Goal: Task Accomplishment & Management: Use online tool/utility

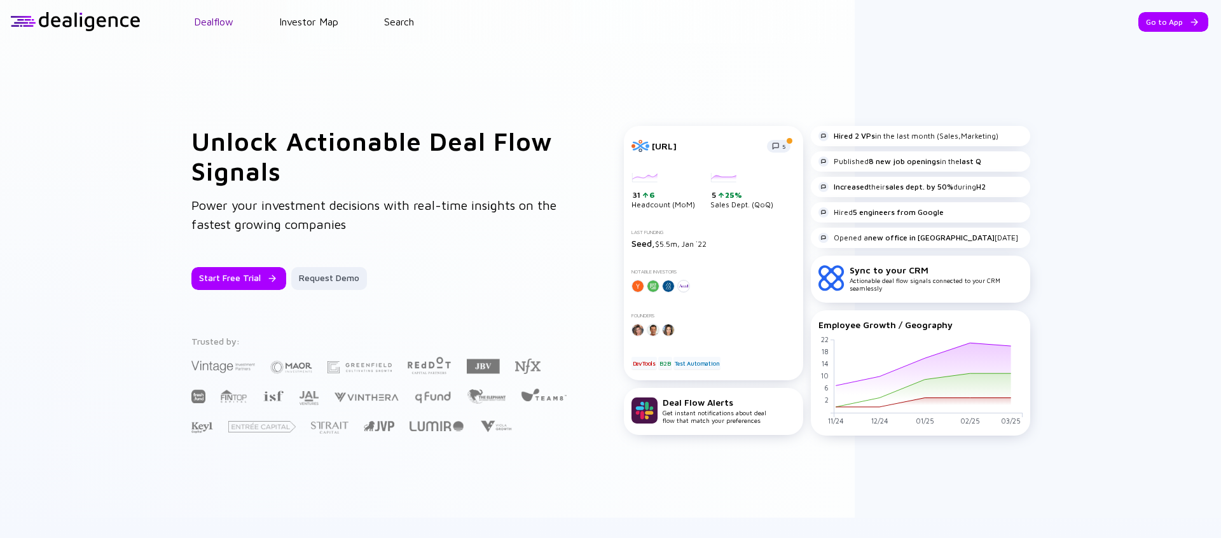
click at [206, 21] on link "Dealflow" at bounding box center [213, 21] width 39 height 11
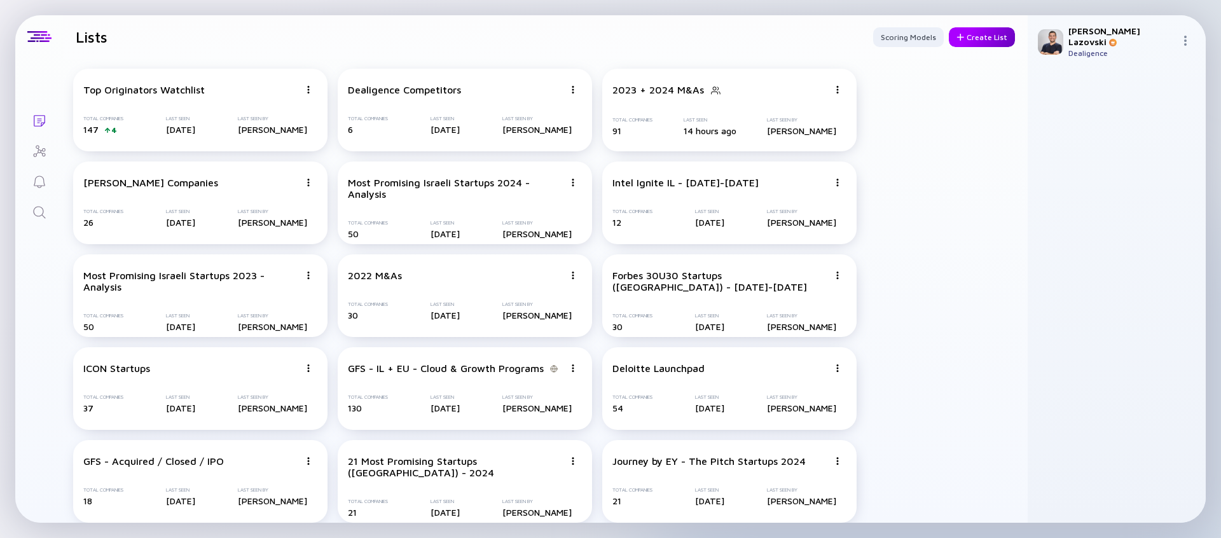
click at [994, 41] on div "Create List" at bounding box center [982, 37] width 66 height 20
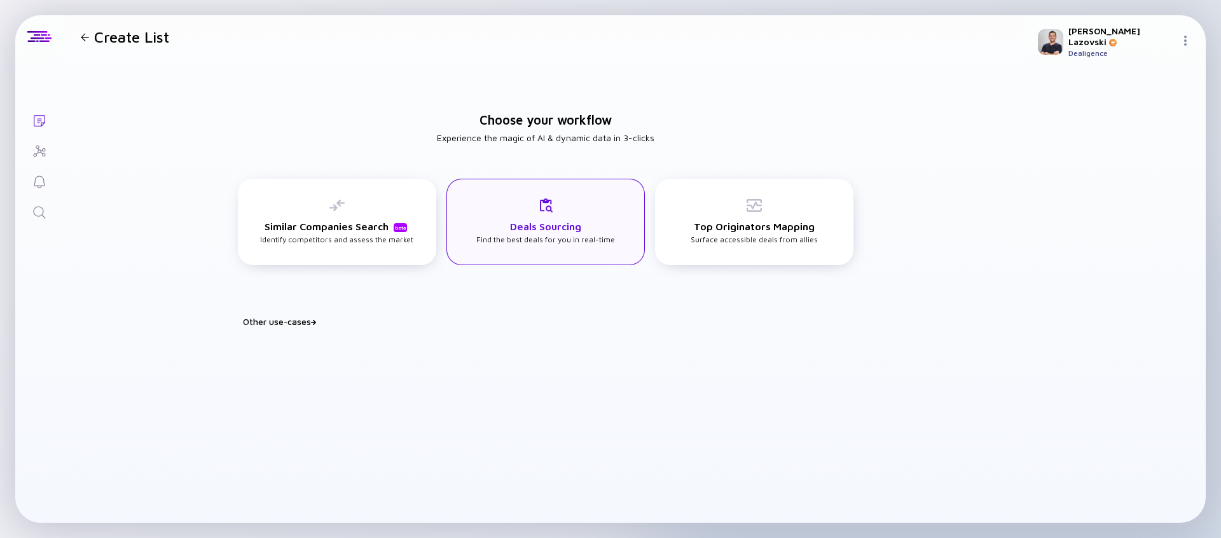
click at [466, 241] on div "Deals Sourcing Find the best deals for you in real-time" at bounding box center [545, 222] width 198 height 86
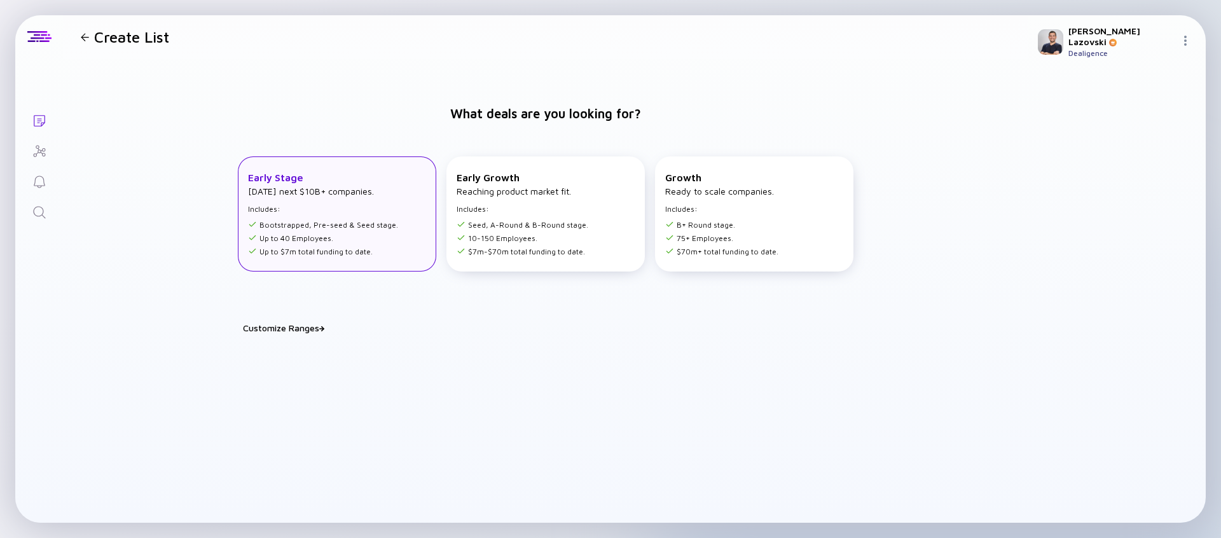
click at [365, 230] on ul "Bootstrapped, Pre-seed & Seed stage. Up to 40 Employees. Up to $7m total fundin…" at bounding box center [323, 236] width 150 height 40
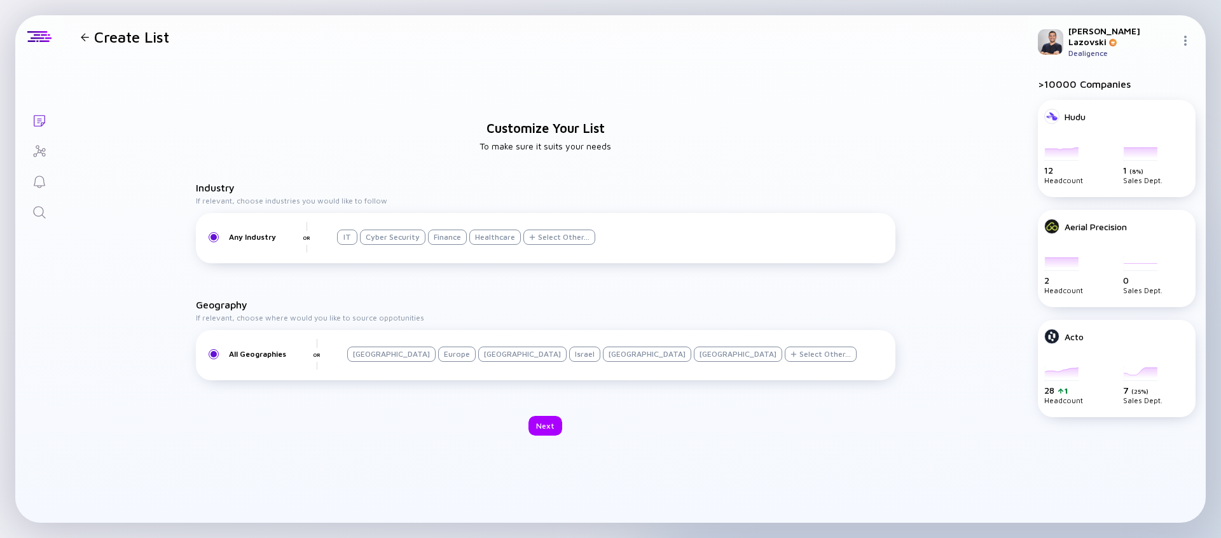
click at [569, 350] on div "Israel" at bounding box center [584, 353] width 31 height 15
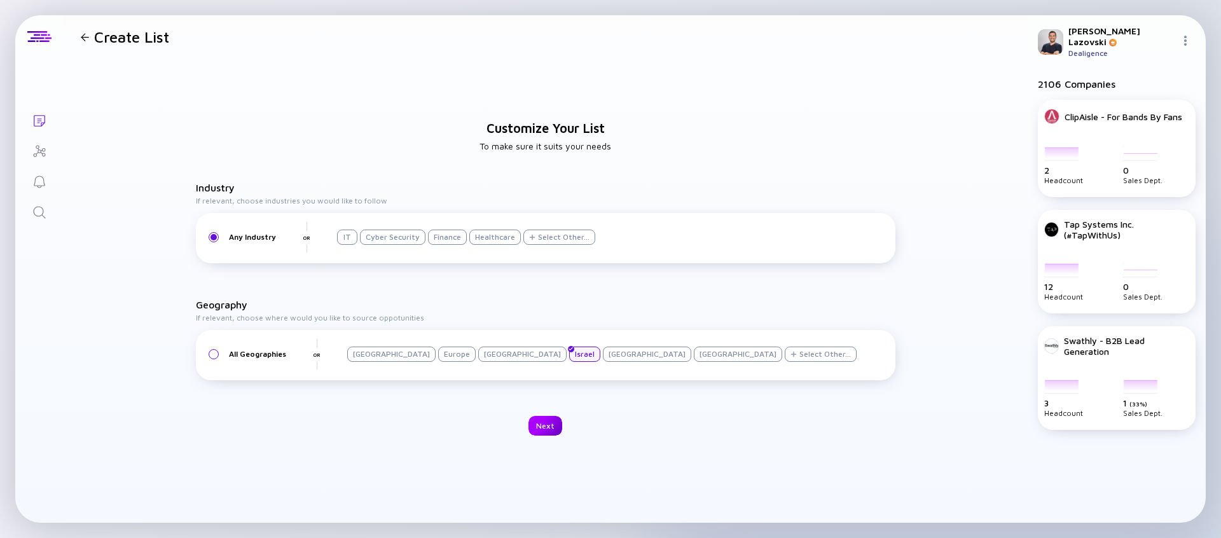
click at [544, 432] on div "Next" at bounding box center [545, 426] width 34 height 20
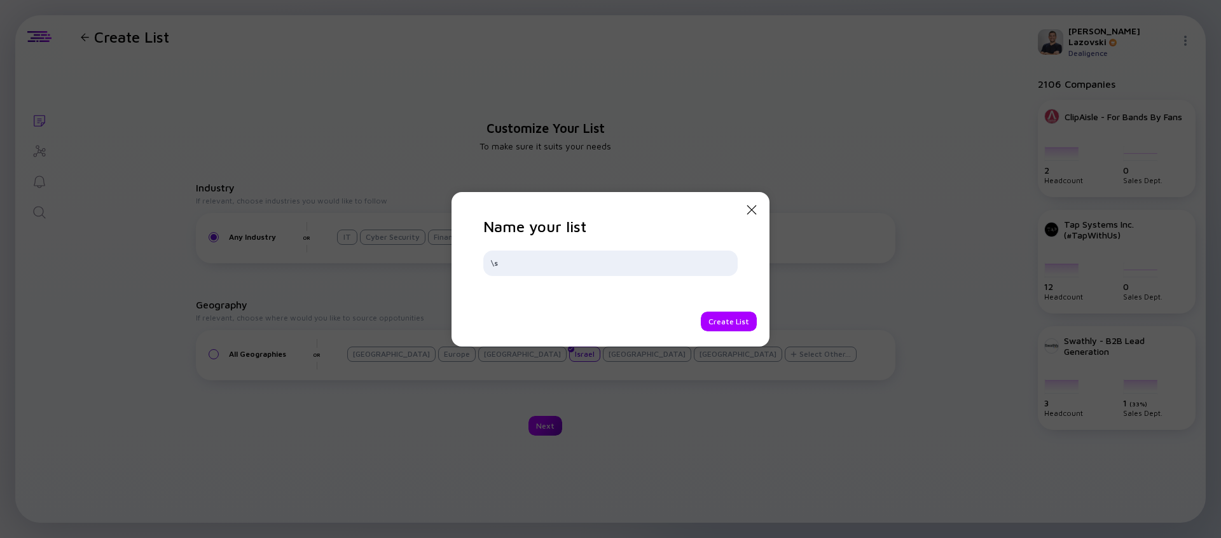
type input "\"
type input "SV101 Market Sensor"
click at [709, 322] on div "Create List" at bounding box center [729, 322] width 56 height 20
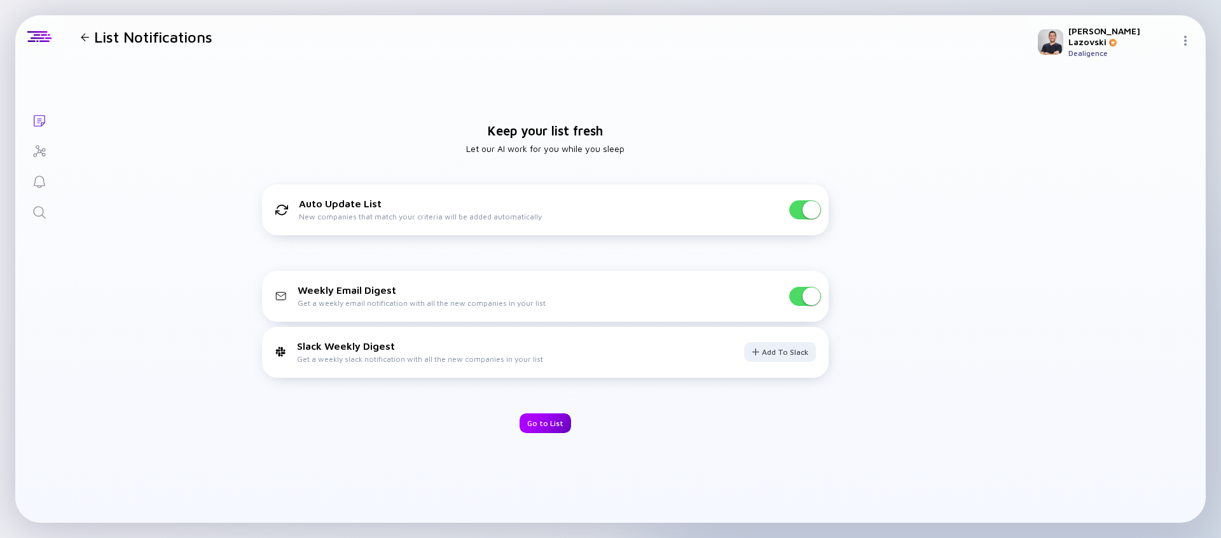
click at [542, 423] on div "Go to List" at bounding box center [544, 423] width 51 height 20
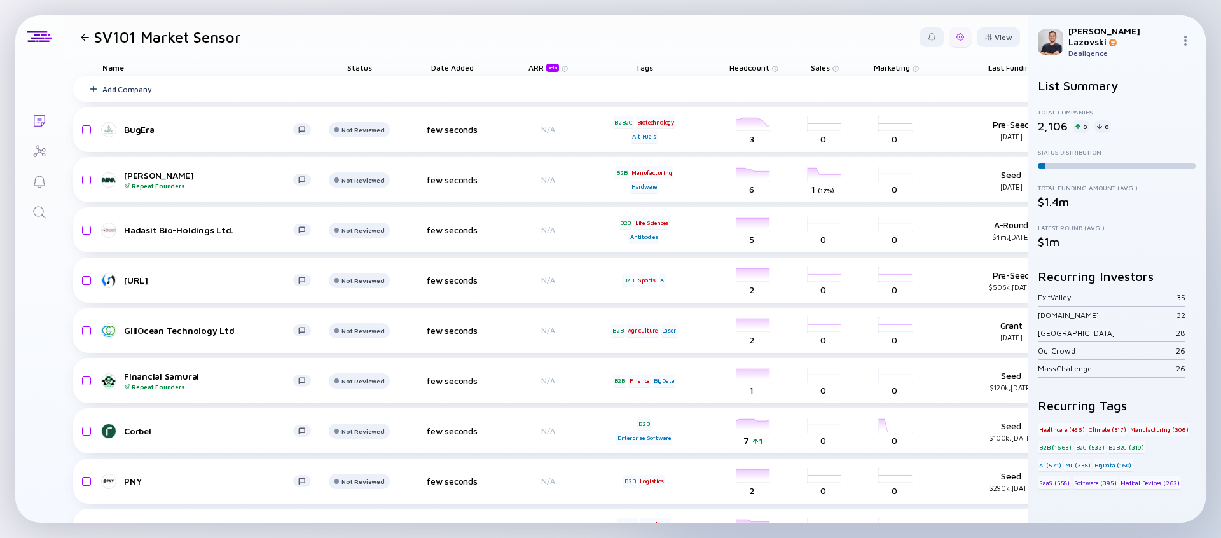
click at [956, 39] on div at bounding box center [960, 37] width 23 height 20
click at [920, 135] on div "Edit Filter" at bounding box center [920, 139] width 79 height 25
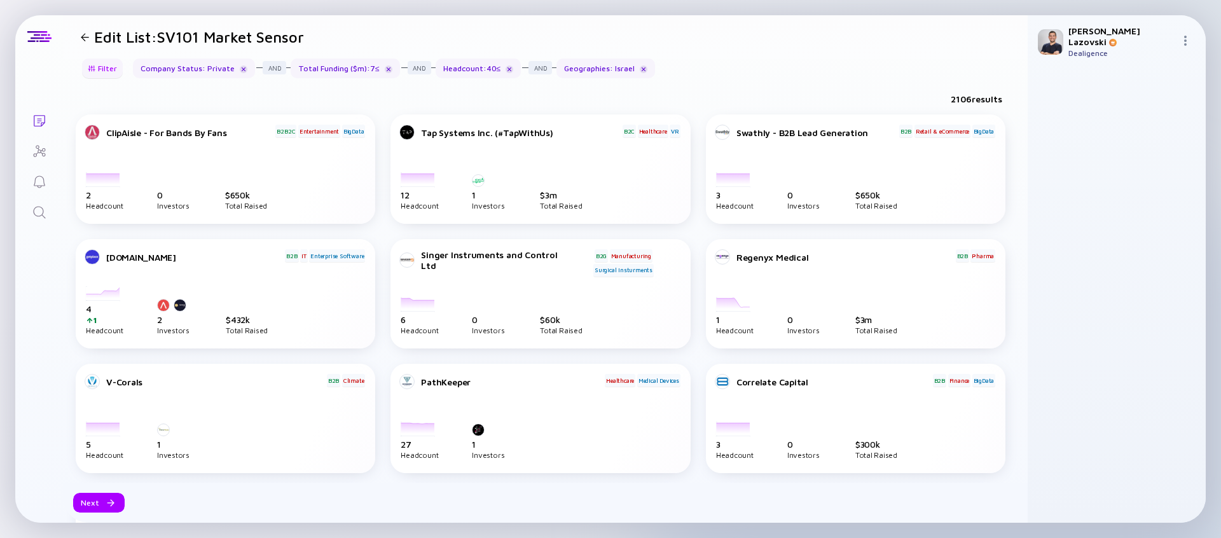
click at [115, 69] on div "Filter" at bounding box center [102, 68] width 45 height 20
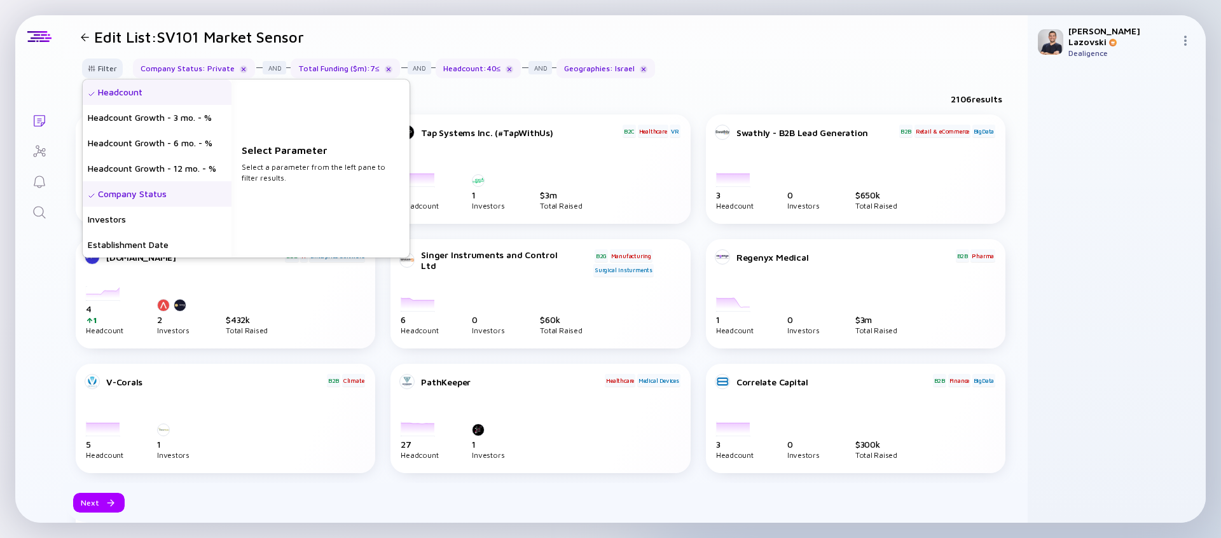
click at [132, 99] on div "Headcount" at bounding box center [157, 91] width 149 height 25
click at [267, 181] on input "text" at bounding box center [320, 175] width 147 height 13
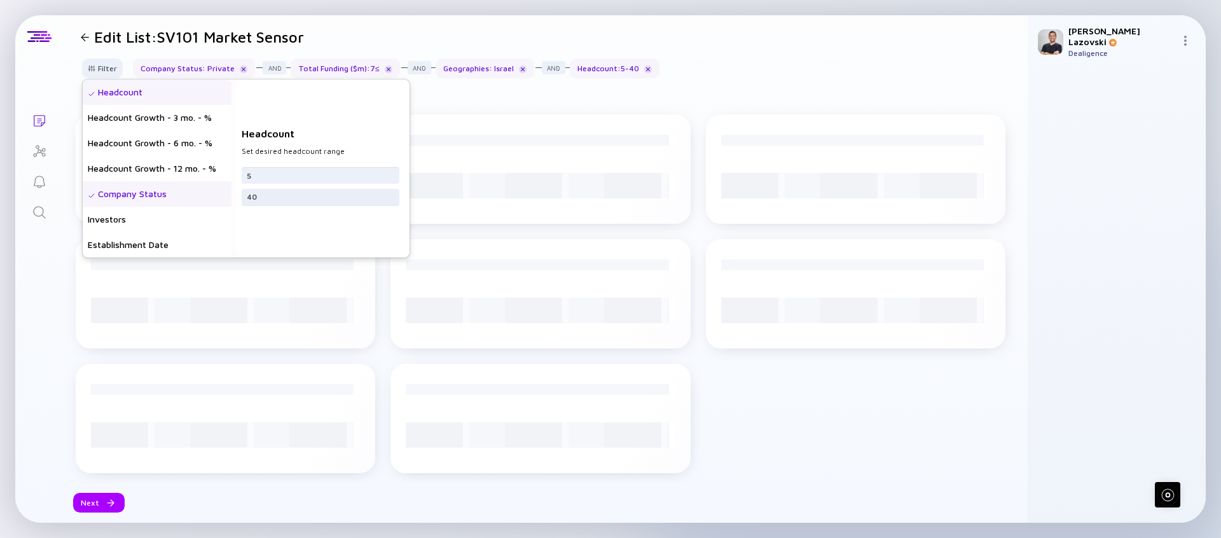
type input "5"
click at [285, 198] on input "40" at bounding box center [320, 197] width 147 height 13
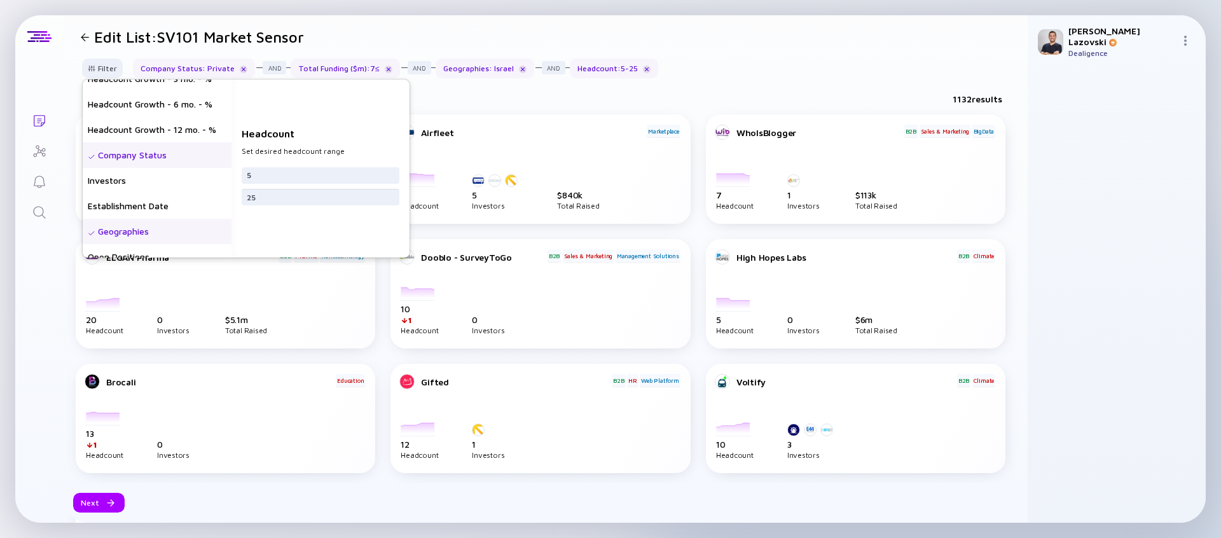
scroll to position [41, 0]
type input "25"
click at [182, 210] on div "Establishment Date" at bounding box center [157, 203] width 149 height 25
click at [256, 174] on input "date" at bounding box center [320, 175] width 147 height 13
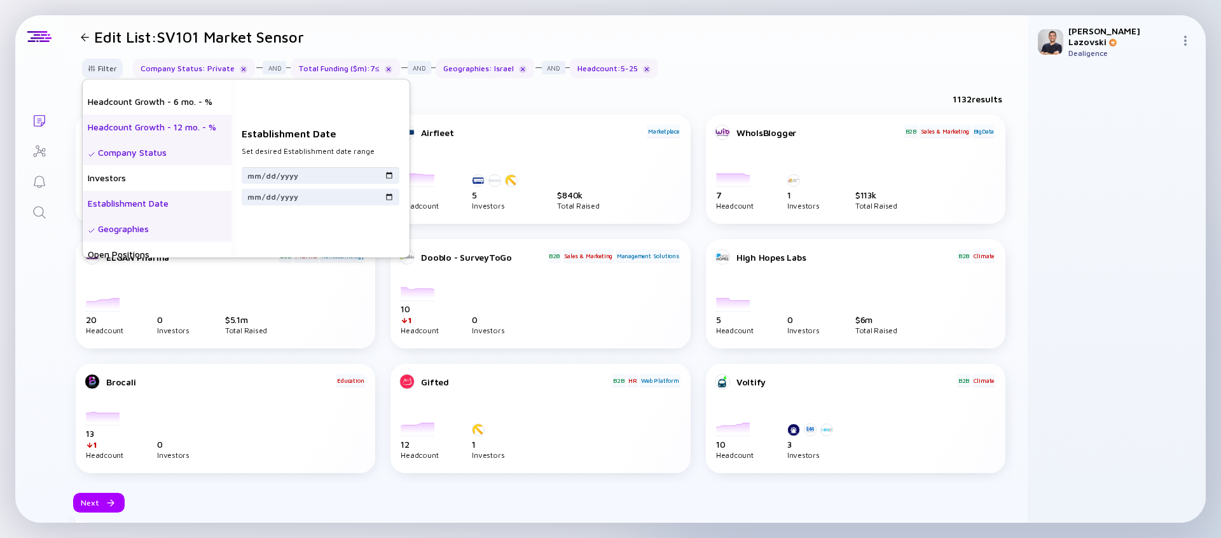
scroll to position [0, 0]
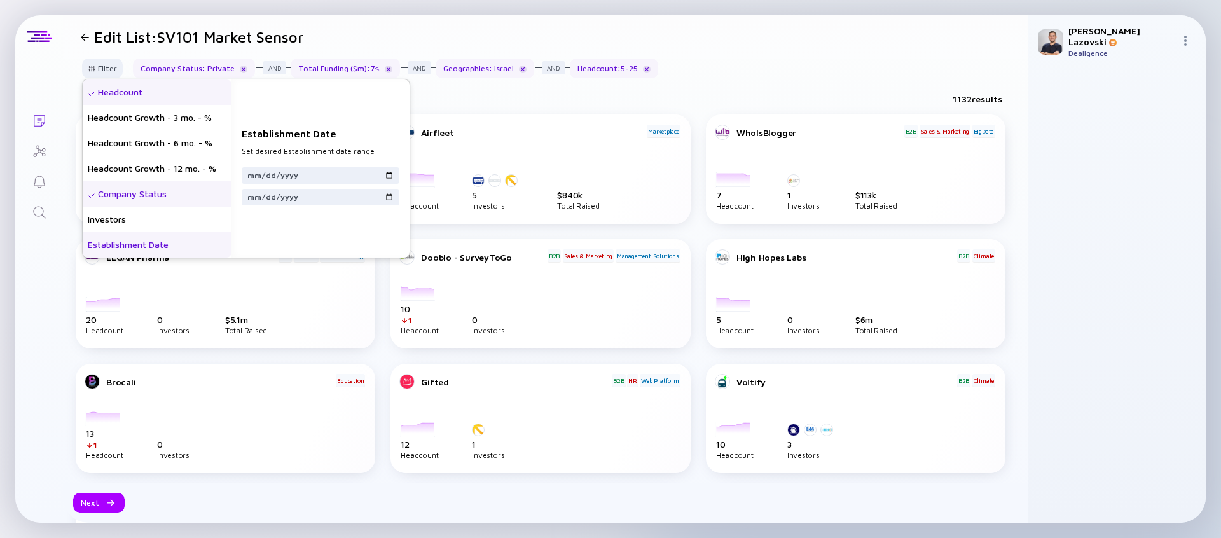
click at [154, 96] on div "Headcount" at bounding box center [157, 91] width 149 height 25
click at [262, 196] on input "25" at bounding box center [320, 197] width 147 height 13
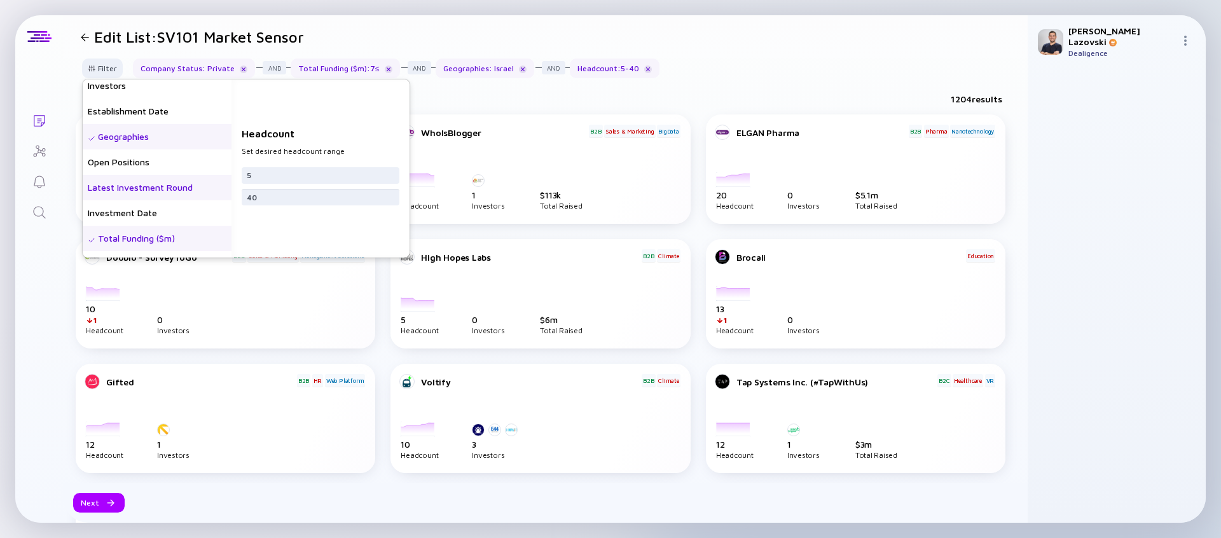
scroll to position [114, 0]
type input "40"
click at [169, 140] on div "Establishment Date" at bounding box center [157, 130] width 149 height 25
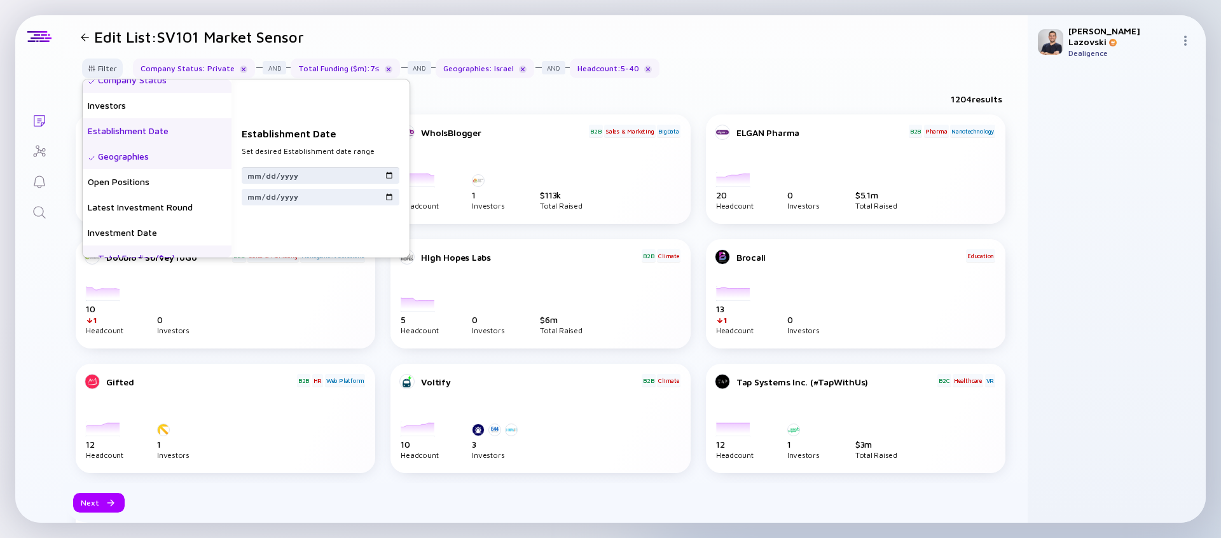
click at [251, 174] on input "date" at bounding box center [320, 175] width 147 height 13
type input "[DATE]"
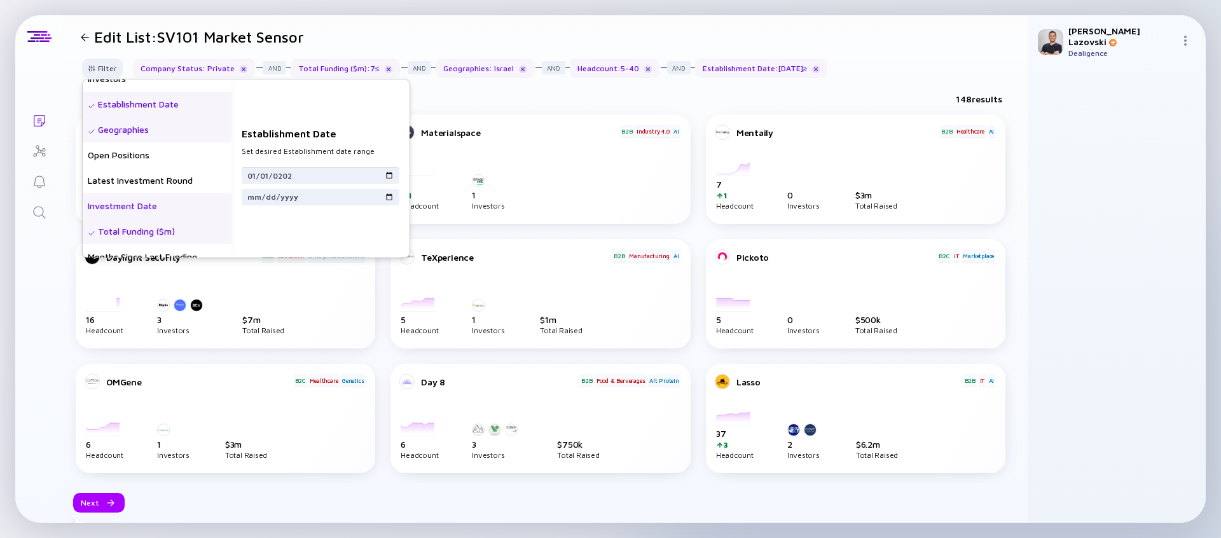
scroll to position [144, 0]
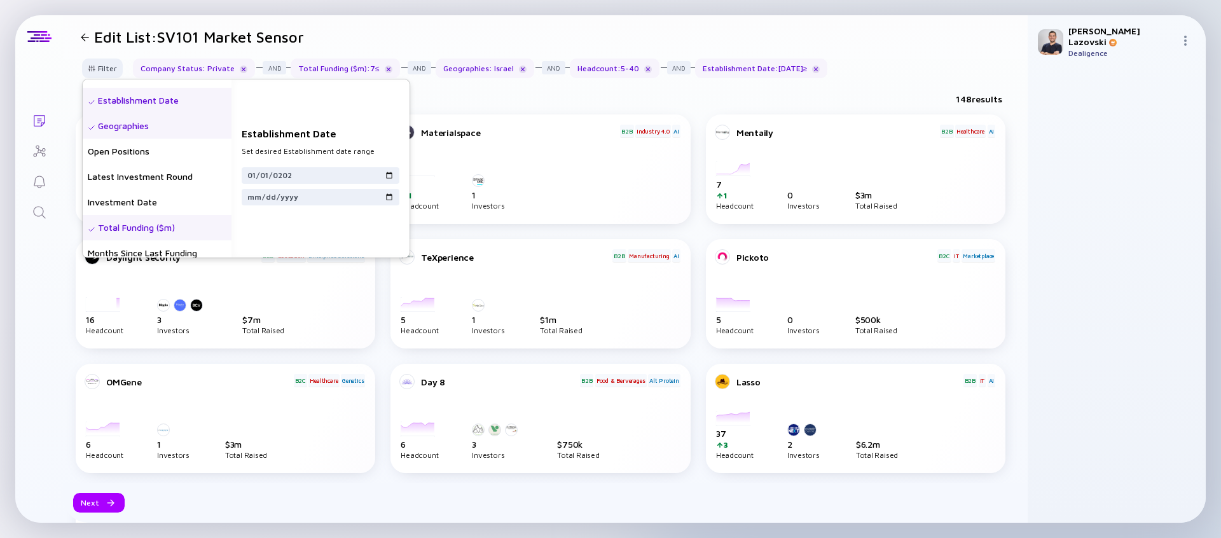
click at [120, 230] on div "Total Funding ($m)" at bounding box center [157, 227] width 149 height 25
click at [257, 173] on input "text" at bounding box center [320, 175] width 147 height 13
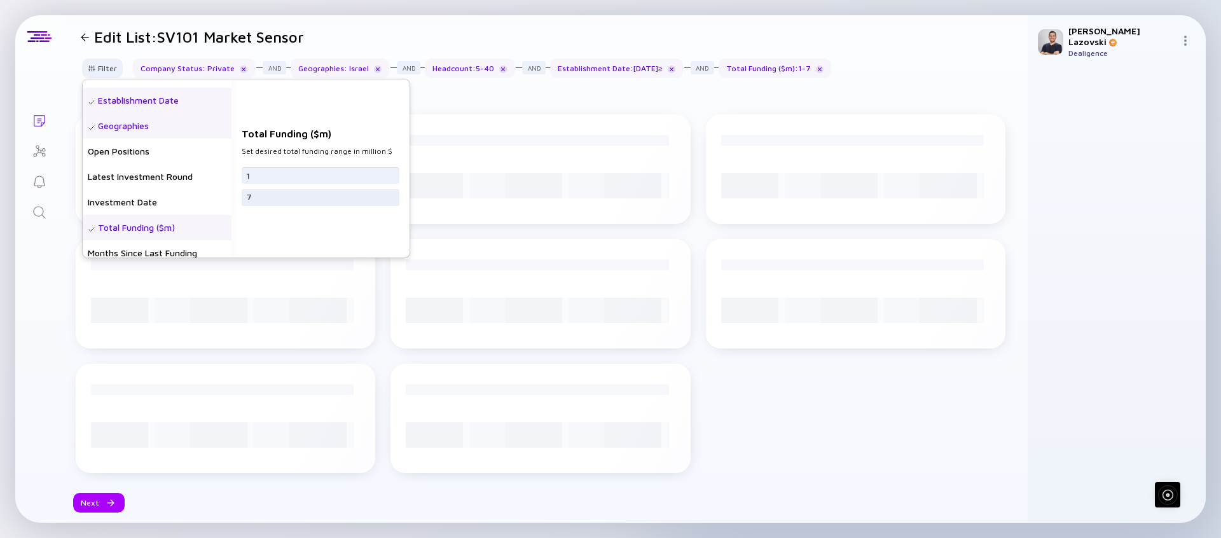
type input "1"
click at [256, 196] on input "7" at bounding box center [320, 197] width 147 height 13
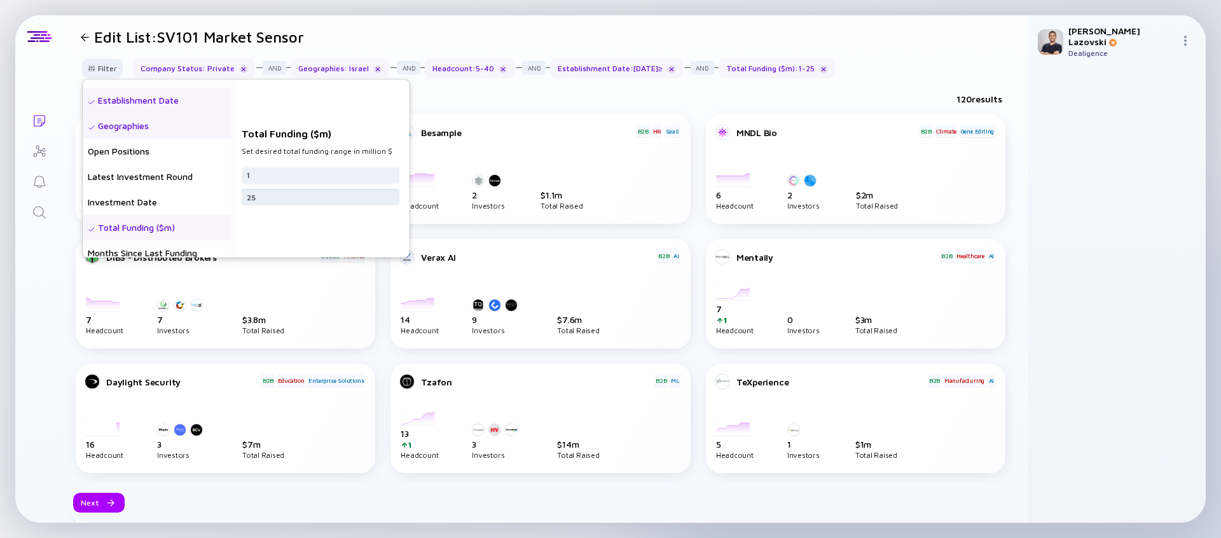
type input "2"
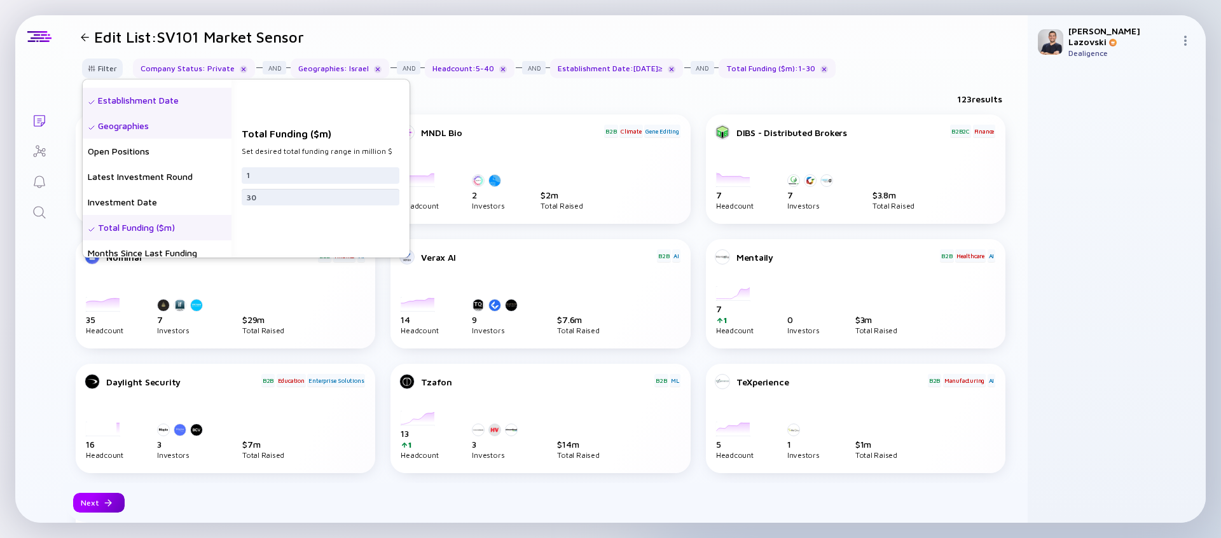
type input "30"
click at [97, 495] on div "Next" at bounding box center [98, 503] width 51 height 20
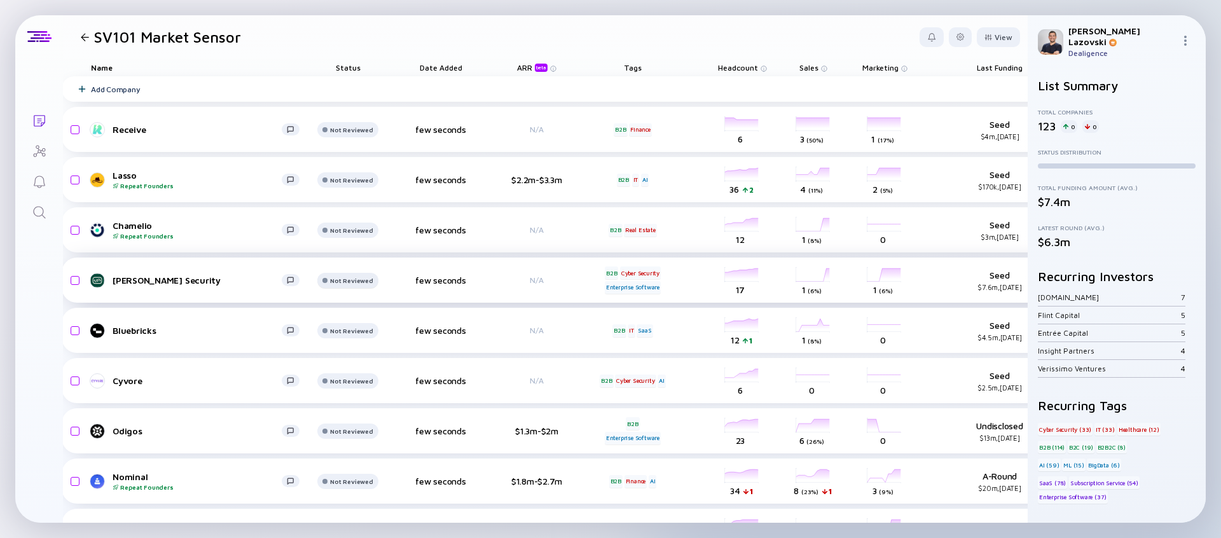
scroll to position [0, 14]
click at [737, 62] on div "Headcount" at bounding box center [739, 67] width 71 height 18
click at [738, 64] on span "Headcount" at bounding box center [735, 68] width 40 height 10
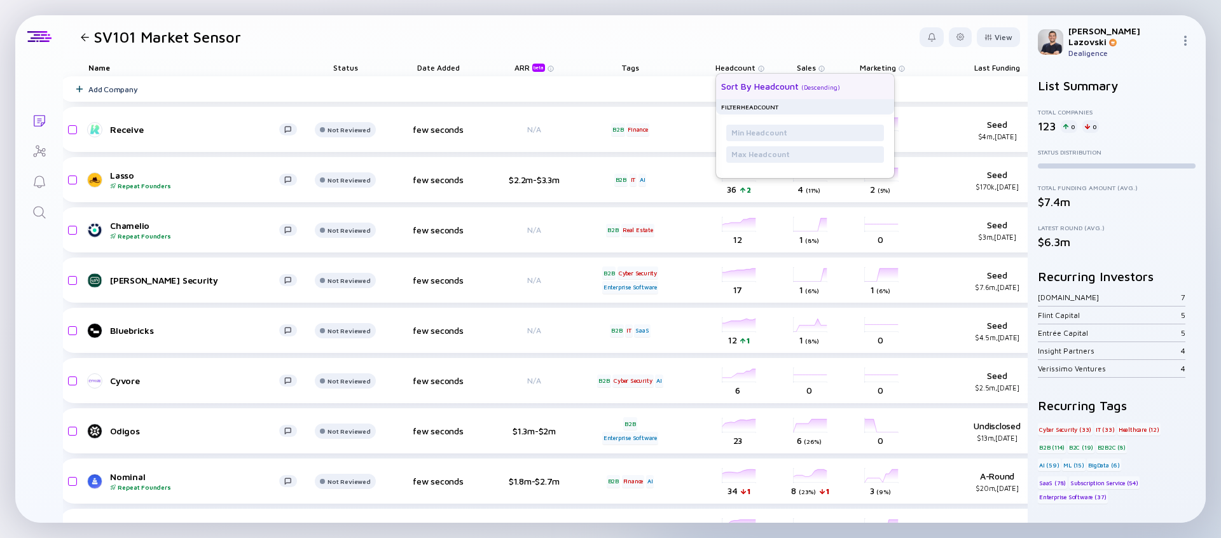
click at [738, 81] on div "Sort by Headcount" at bounding box center [760, 86] width 78 height 11
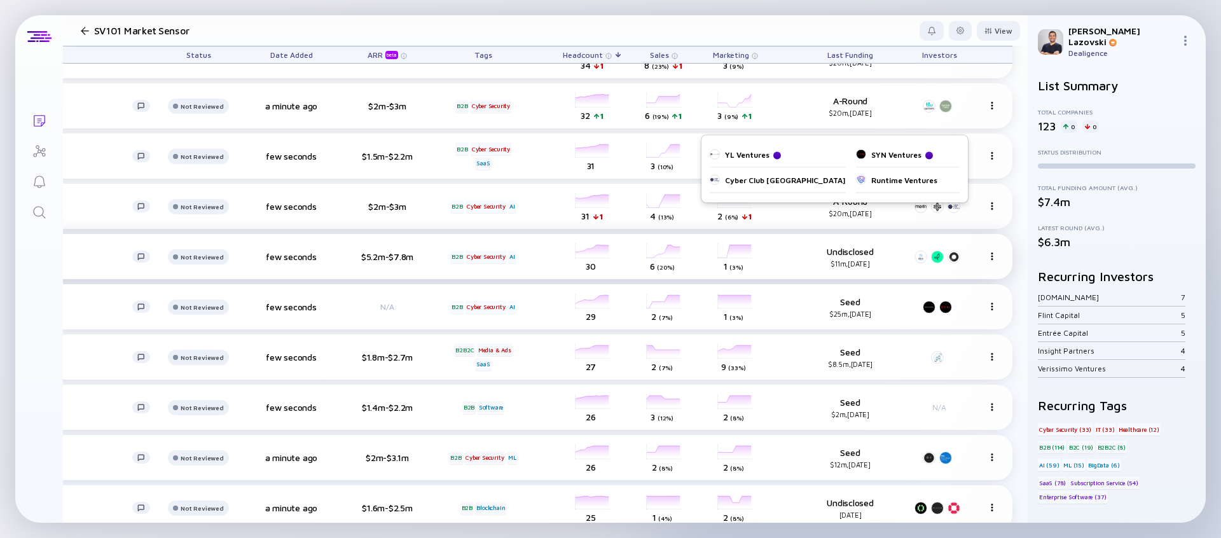
scroll to position [0, 161]
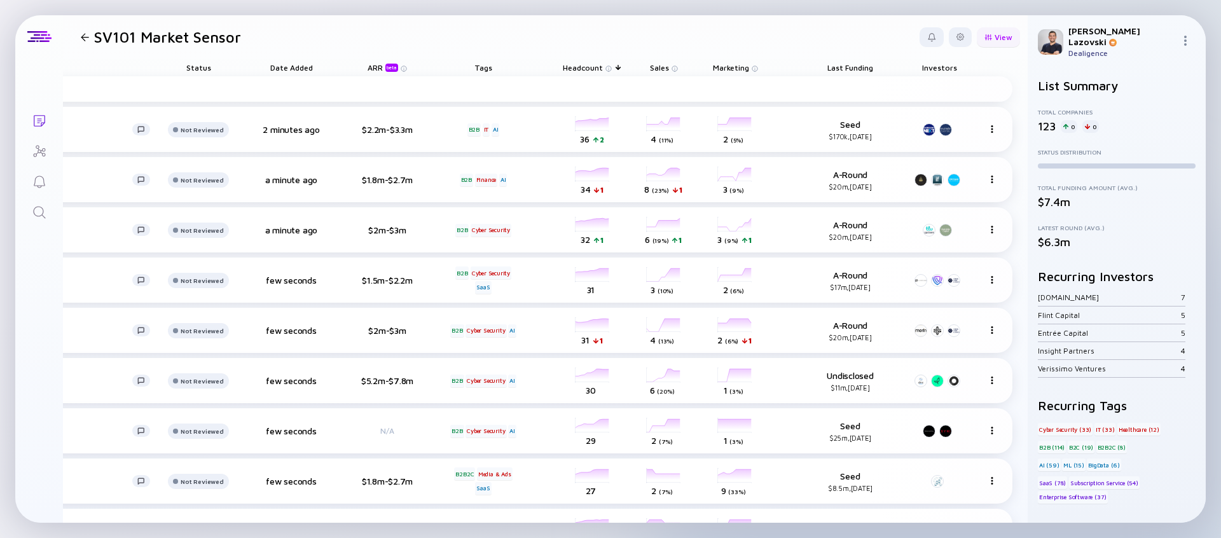
click at [1006, 35] on div "View" at bounding box center [998, 37] width 43 height 20
click at [954, 200] on div "Growth % (6m)" at bounding box center [966, 198] width 85 height 25
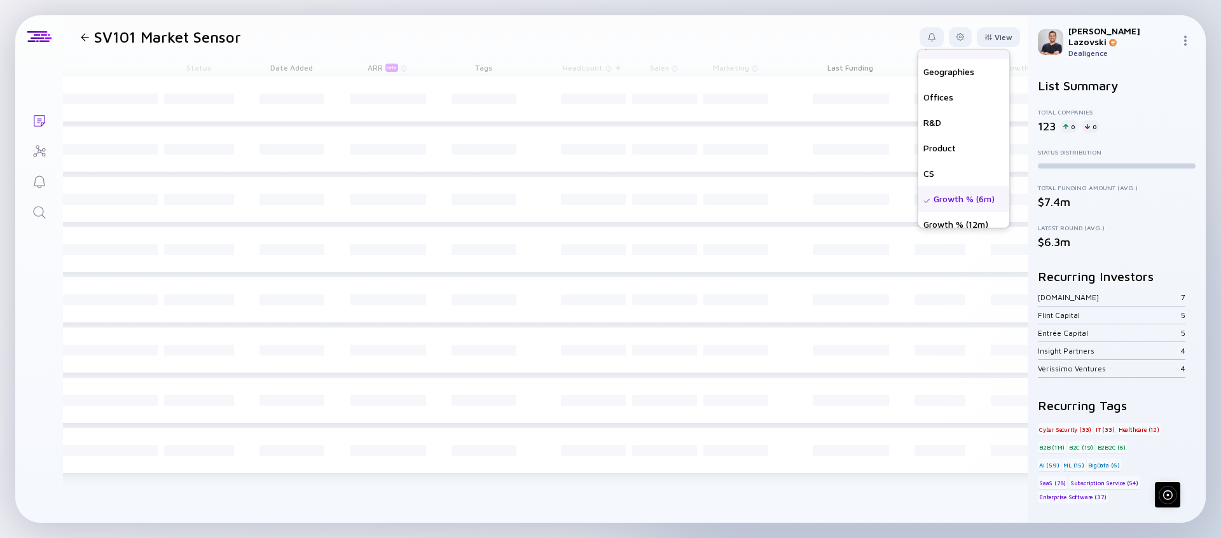
click at [873, 38] on header "SV101 Market Sensor View Name Status Score Tags ARR beta Founders Date Added He…" at bounding box center [545, 36] width 964 height 43
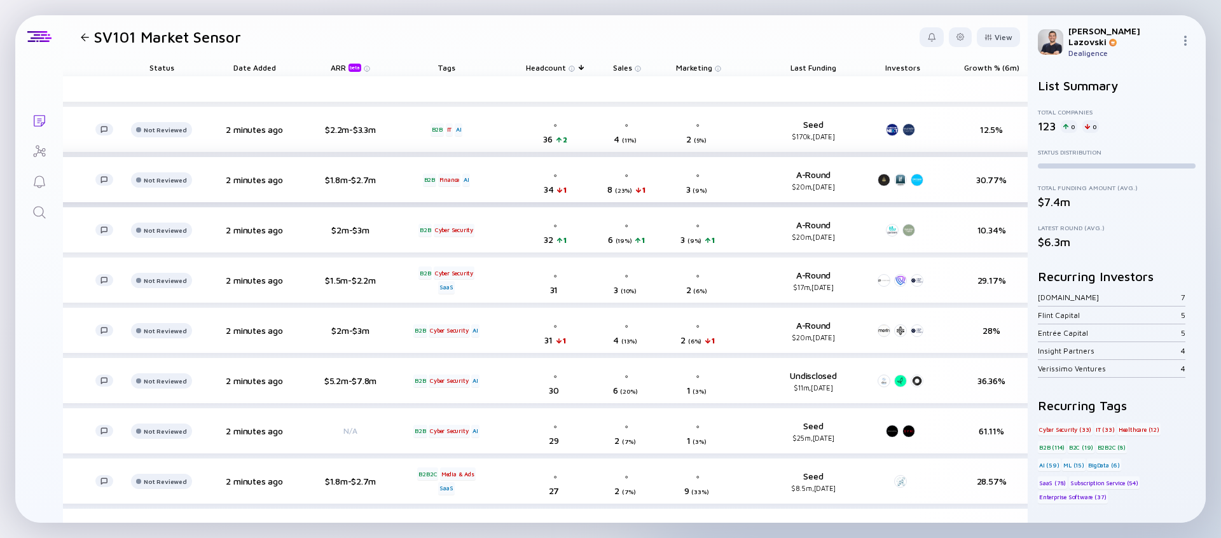
scroll to position [0, 243]
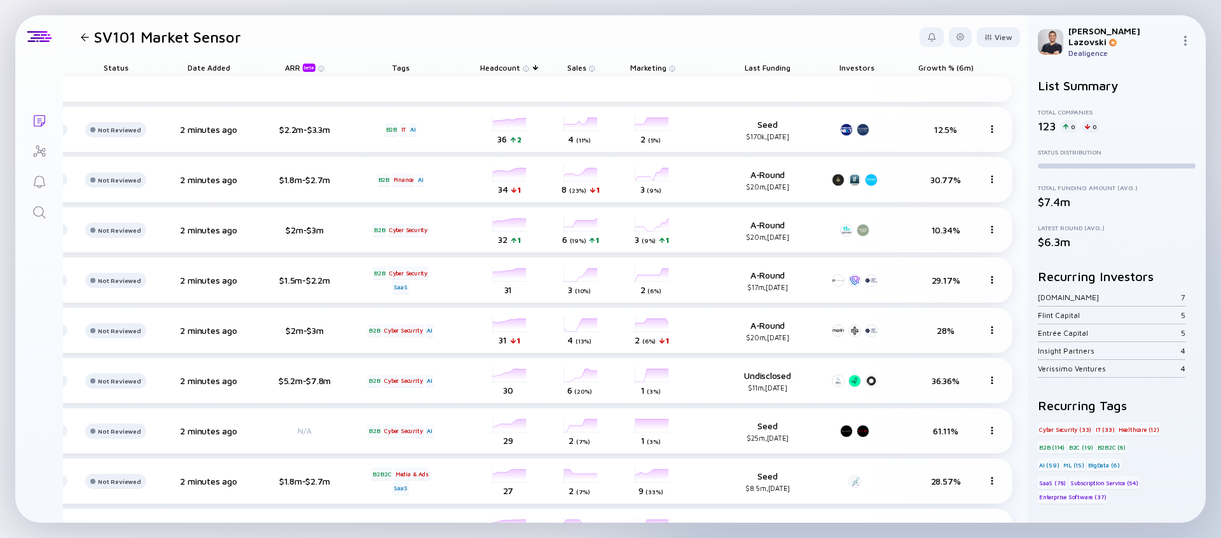
click at [943, 69] on span "Growth % (6m)" at bounding box center [945, 68] width 55 height 10
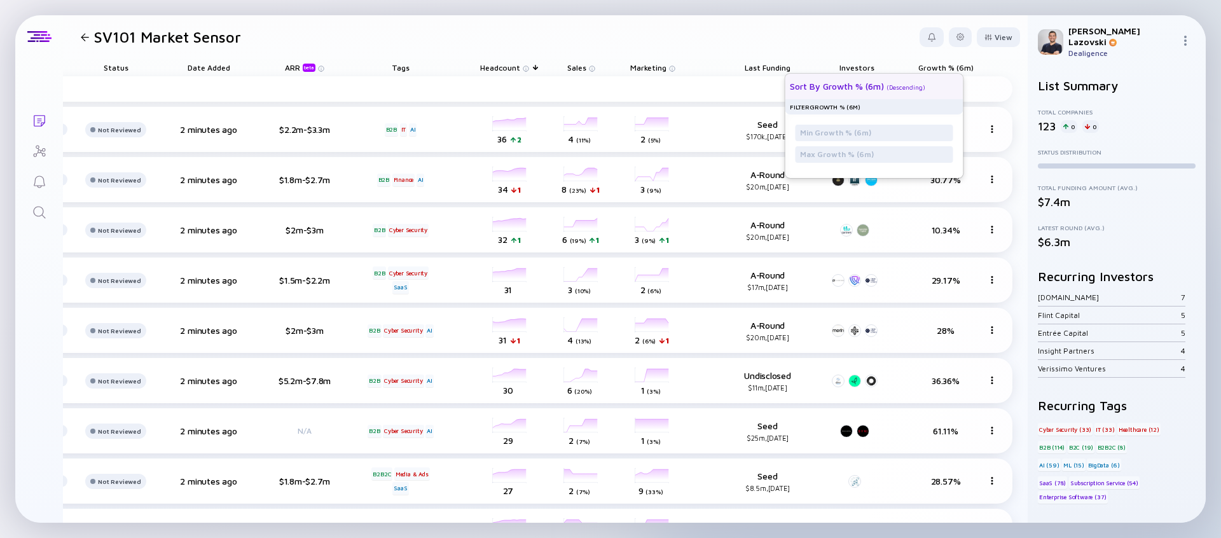
click at [934, 78] on div "Sort by Growth % (6m) ( Descending )" at bounding box center [869, 86] width 158 height 25
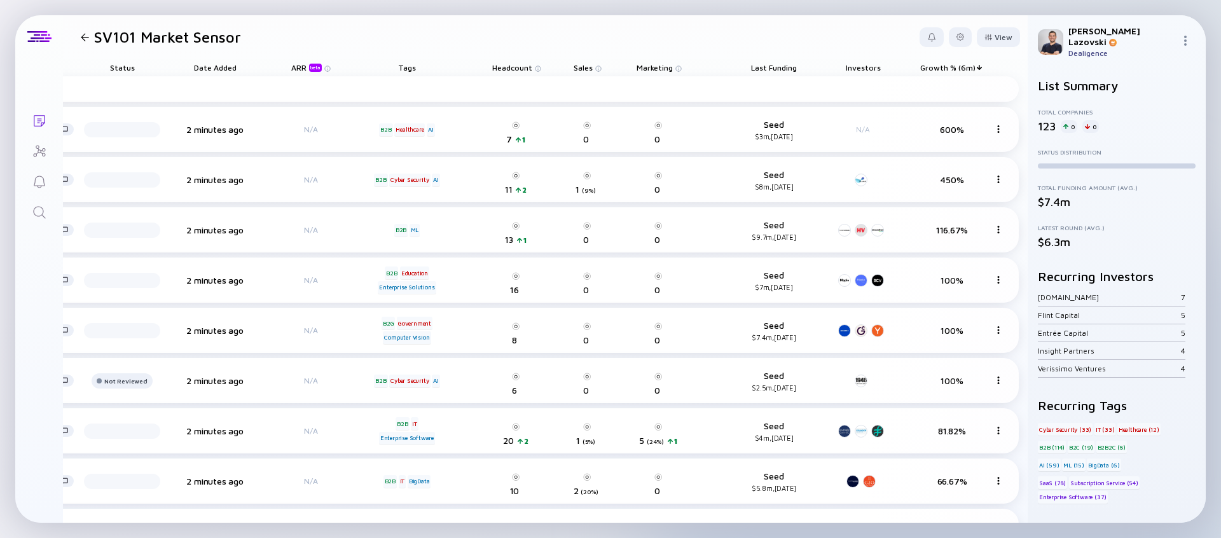
scroll to position [0, 218]
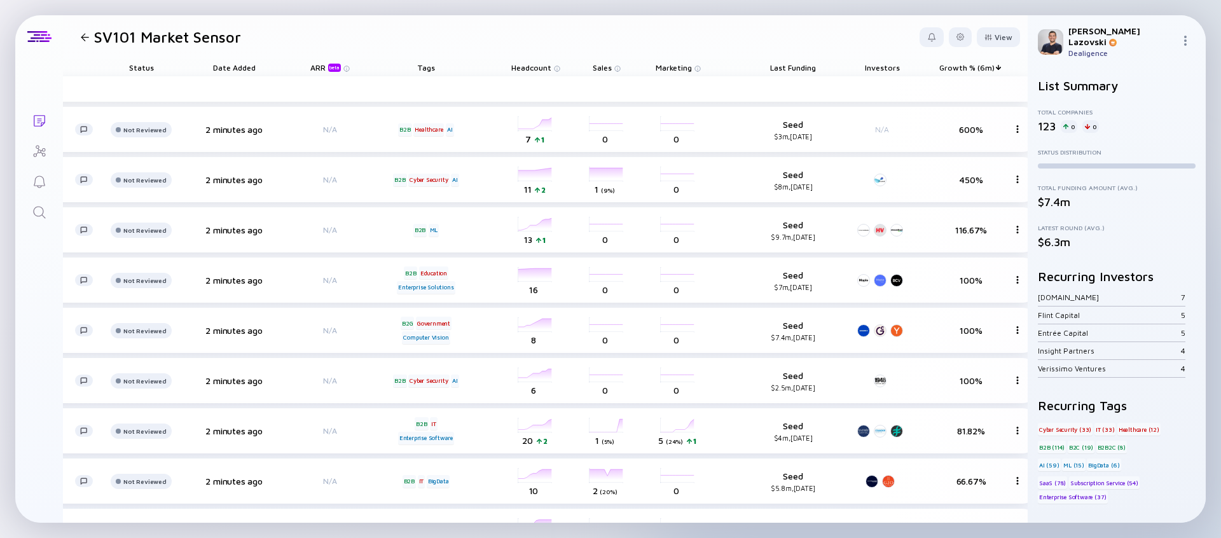
click at [950, 65] on span "Growth % (6m)" at bounding box center [966, 68] width 55 height 10
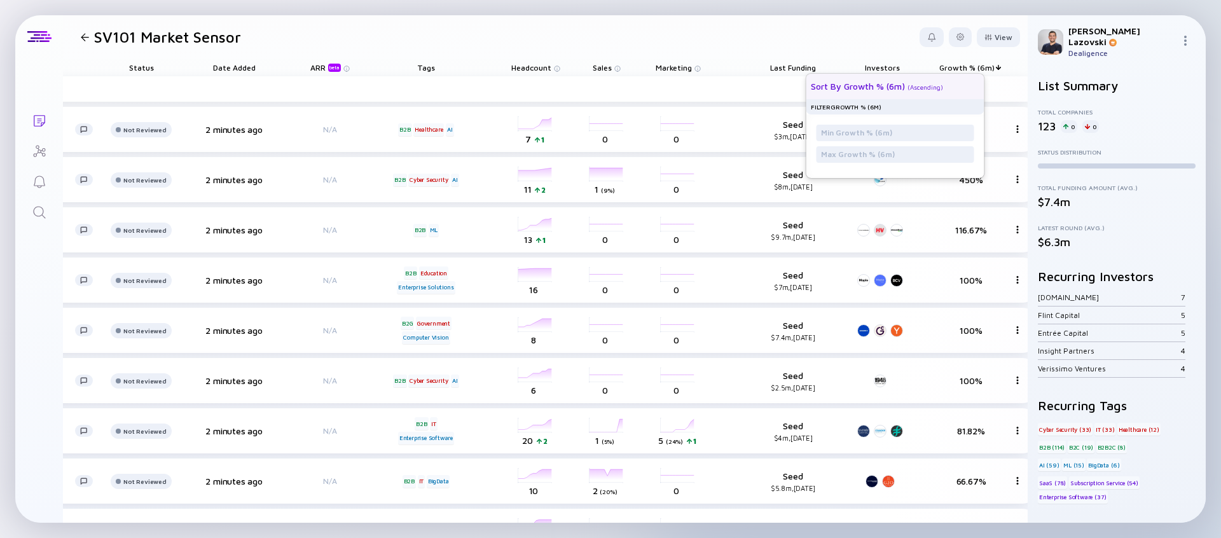
click at [942, 88] on div "Sort by Growth % (6m) ( Ascending )" at bounding box center [890, 86] width 158 height 25
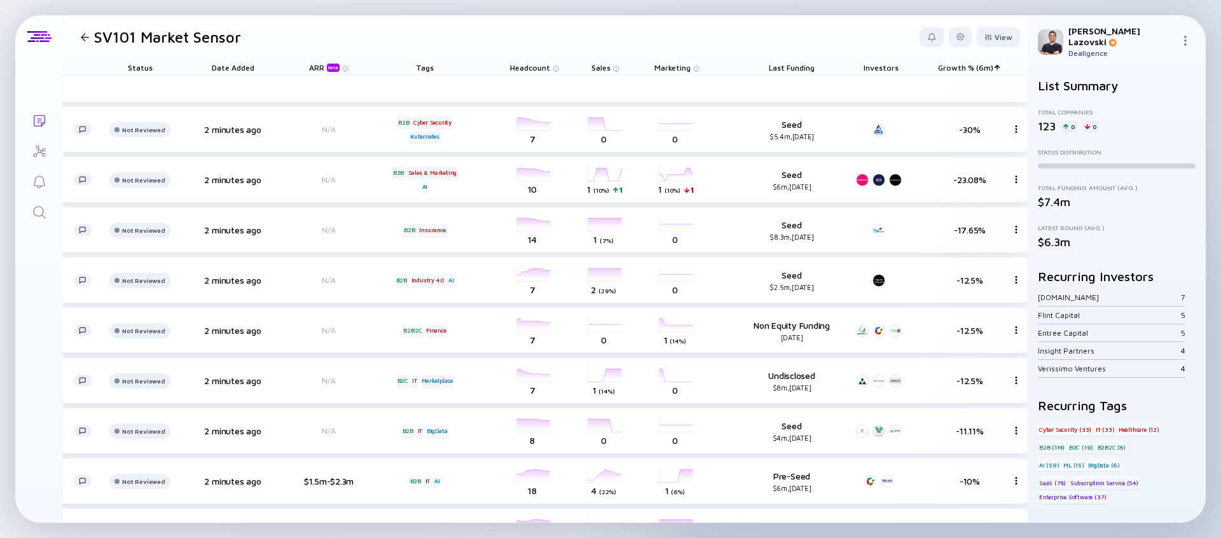
scroll to position [0, 243]
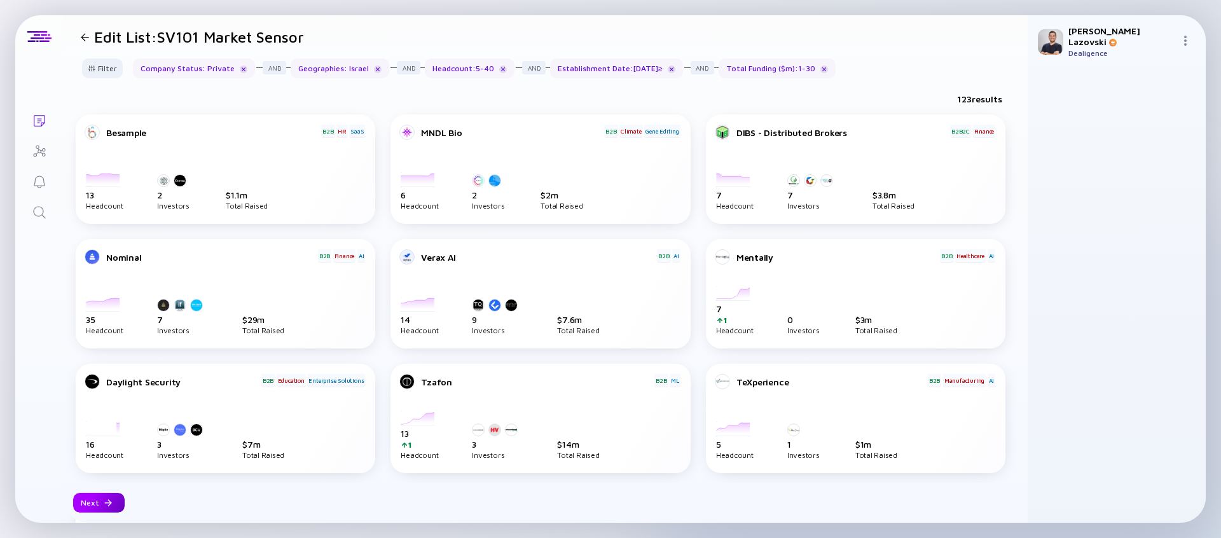
click at [80, 495] on div "Next" at bounding box center [98, 503] width 51 height 20
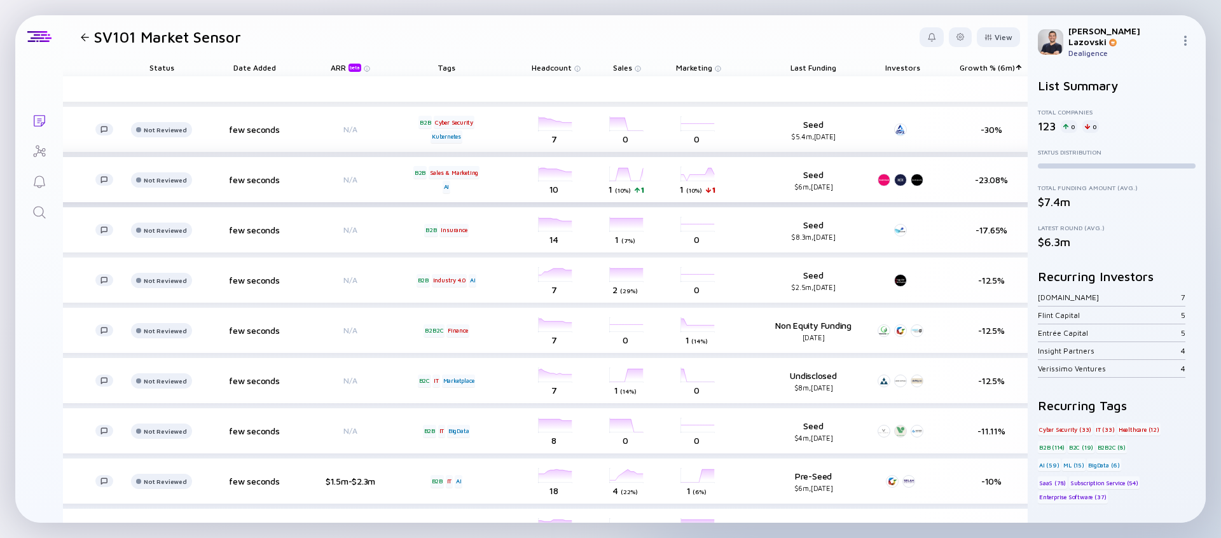
scroll to position [0, 214]
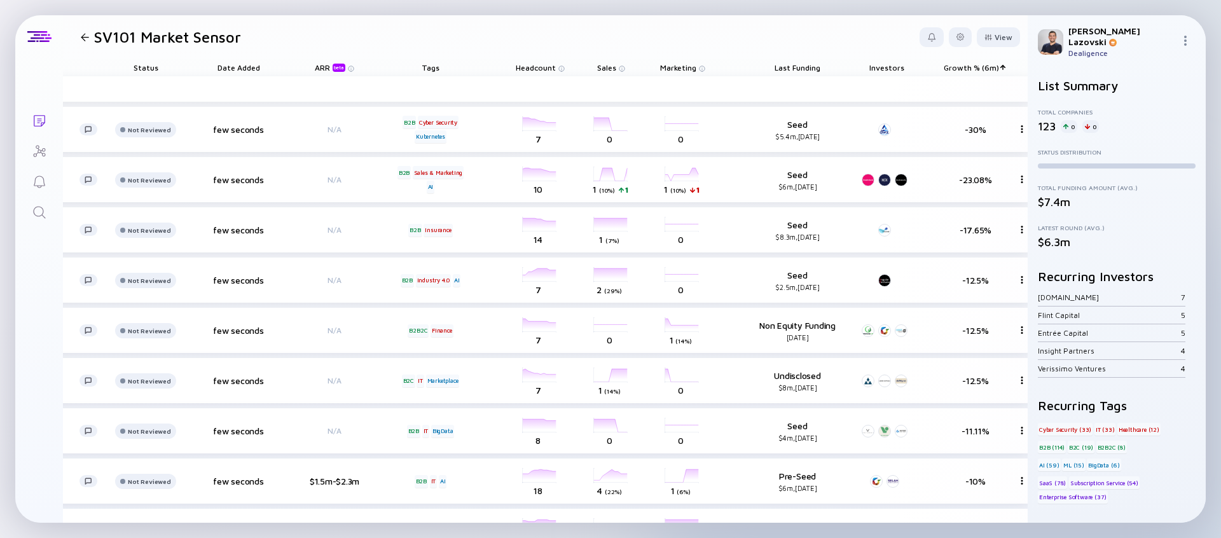
click at [962, 67] on span "Growth % (6m)" at bounding box center [970, 68] width 55 height 10
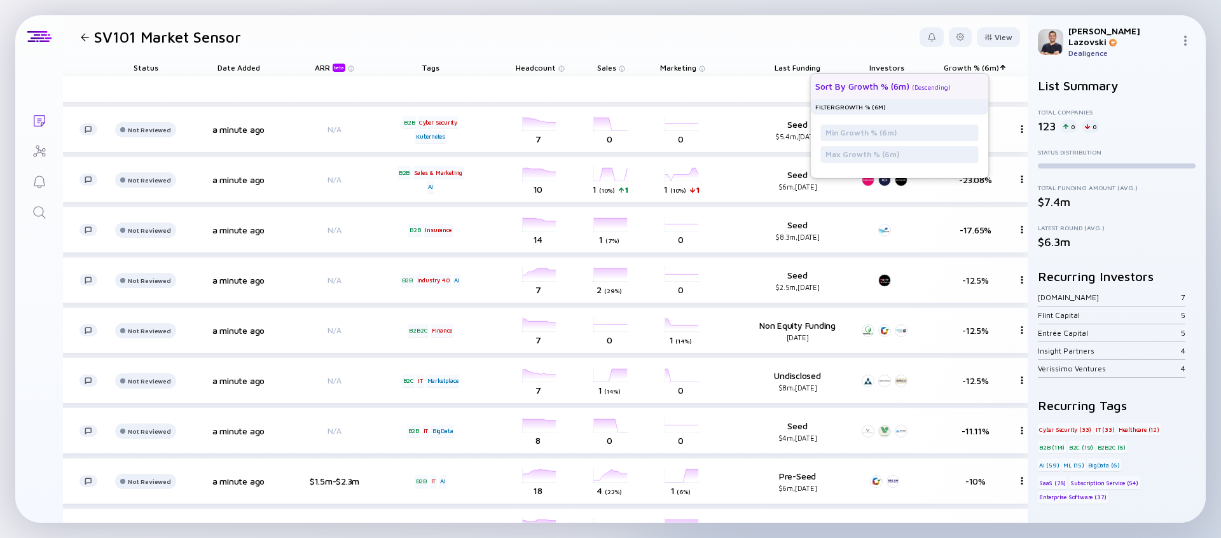
click at [957, 76] on div "Sort by Growth % (6m) ( Descending )" at bounding box center [894, 86] width 158 height 25
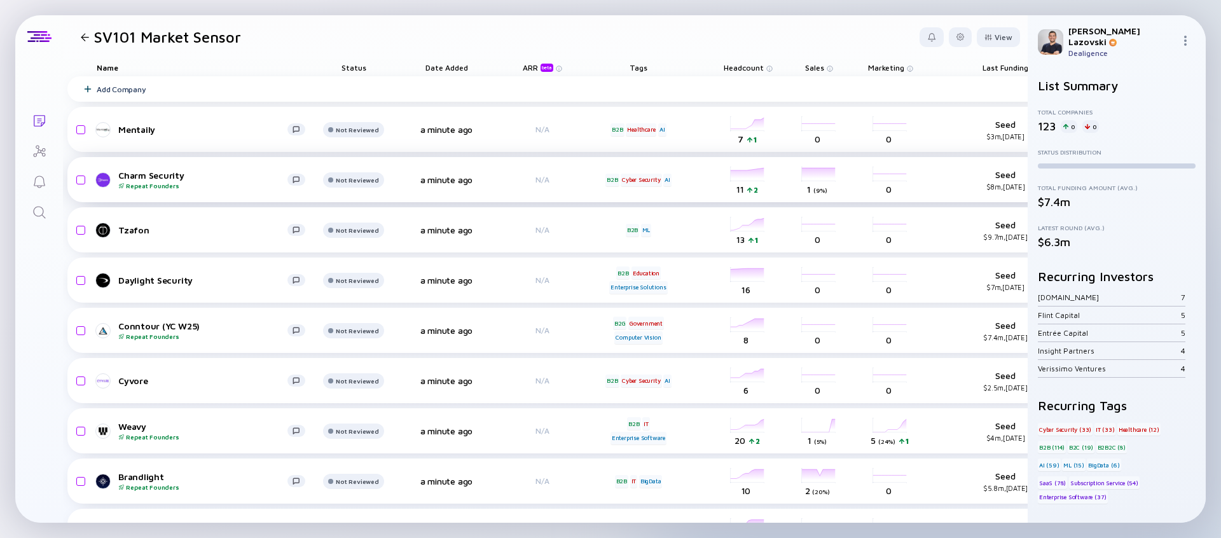
scroll to position [0, 0]
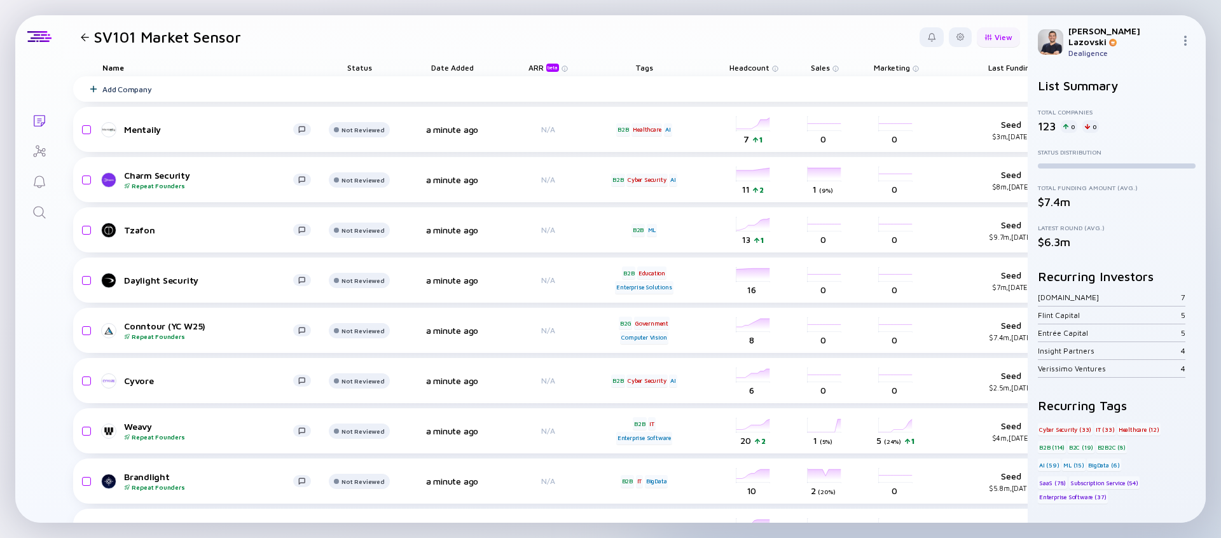
click at [997, 45] on div "View" at bounding box center [998, 37] width 43 height 20
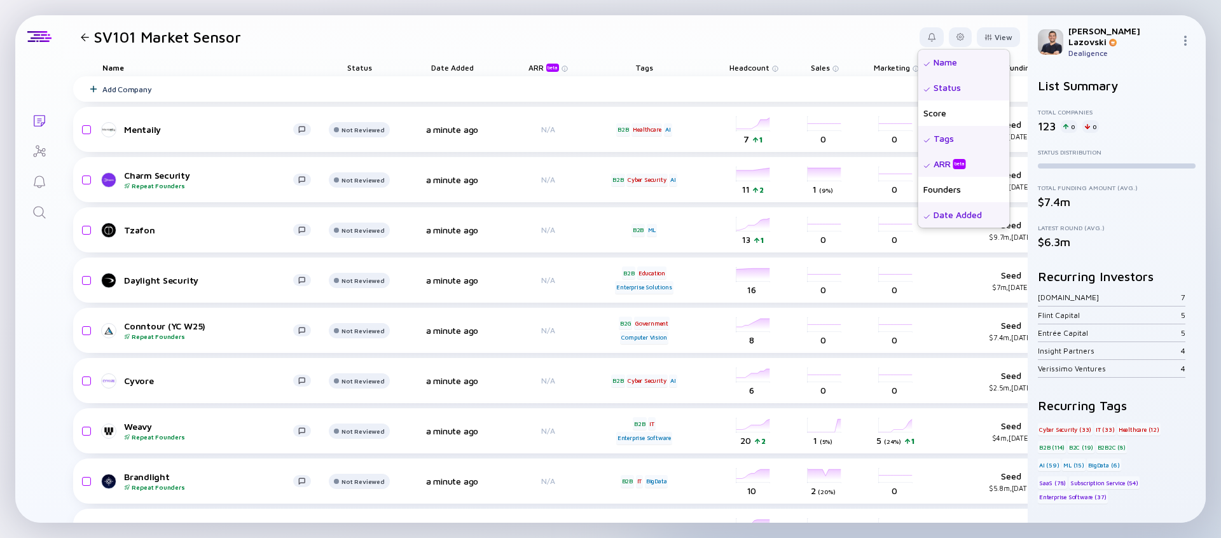
click at [954, 89] on div "Status" at bounding box center [964, 87] width 92 height 25
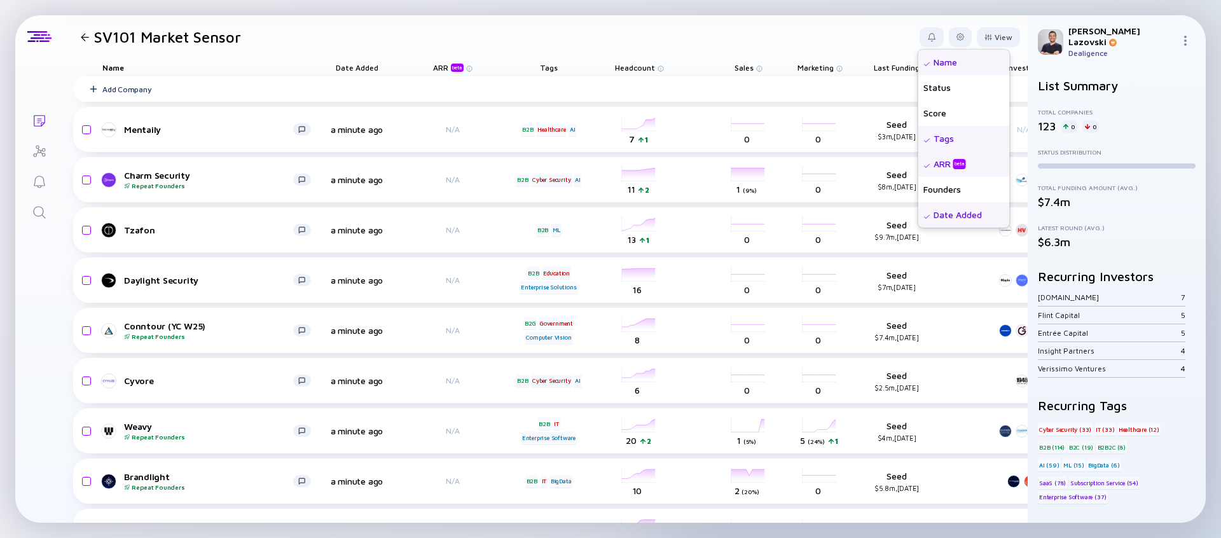
click at [935, 214] on div "Date Added" at bounding box center [964, 214] width 92 height 25
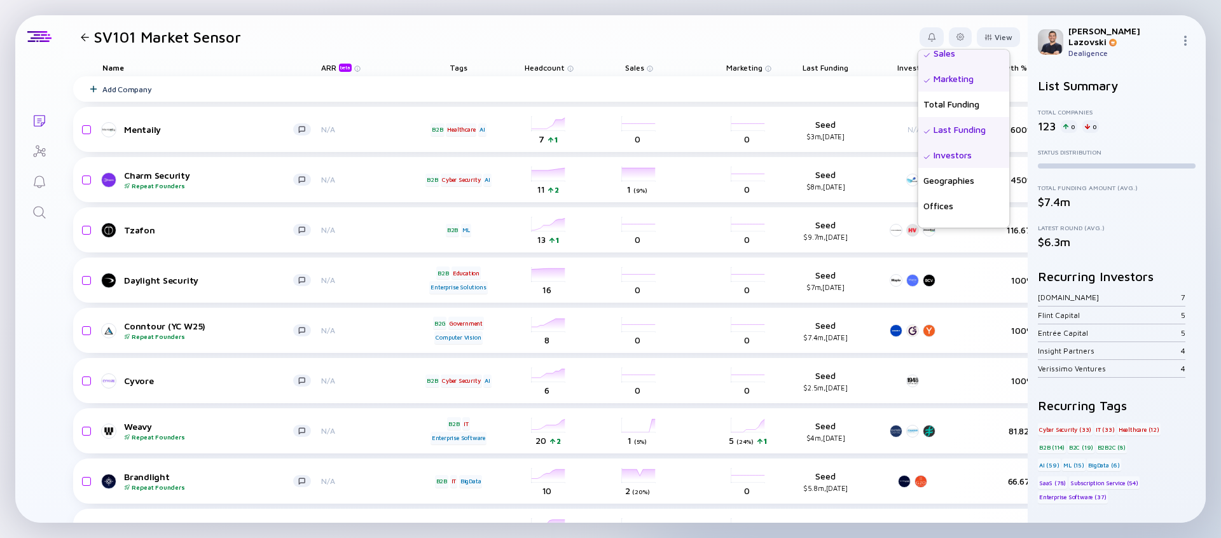
scroll to position [219, 0]
click at [936, 170] on div "Geographies" at bounding box center [964, 173] width 92 height 25
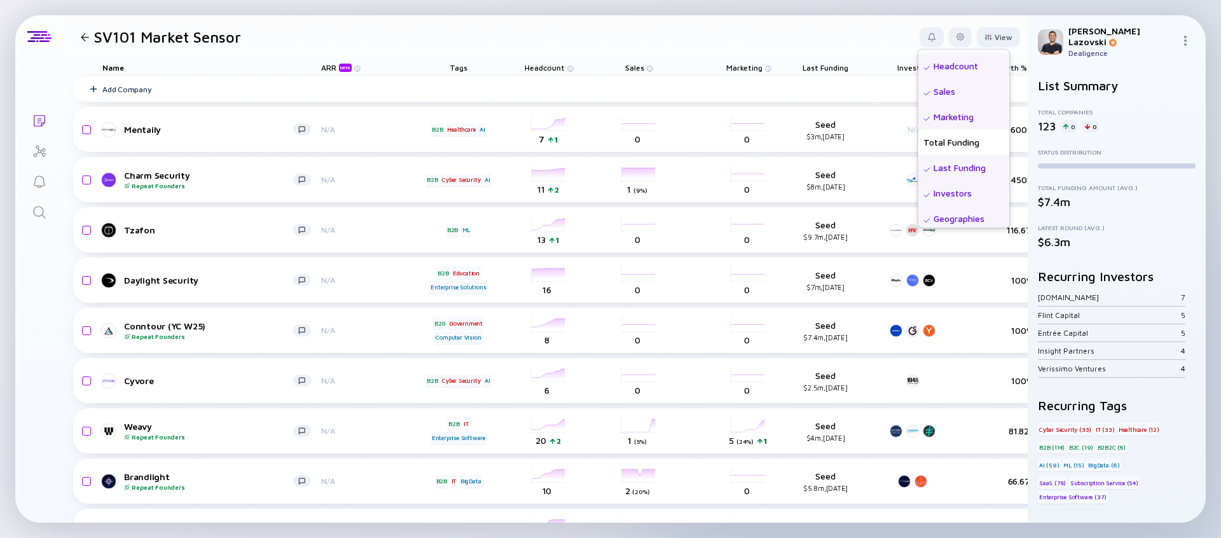
scroll to position [170, 0]
click at [970, 120] on div "Marketing" at bounding box center [964, 120] width 92 height 25
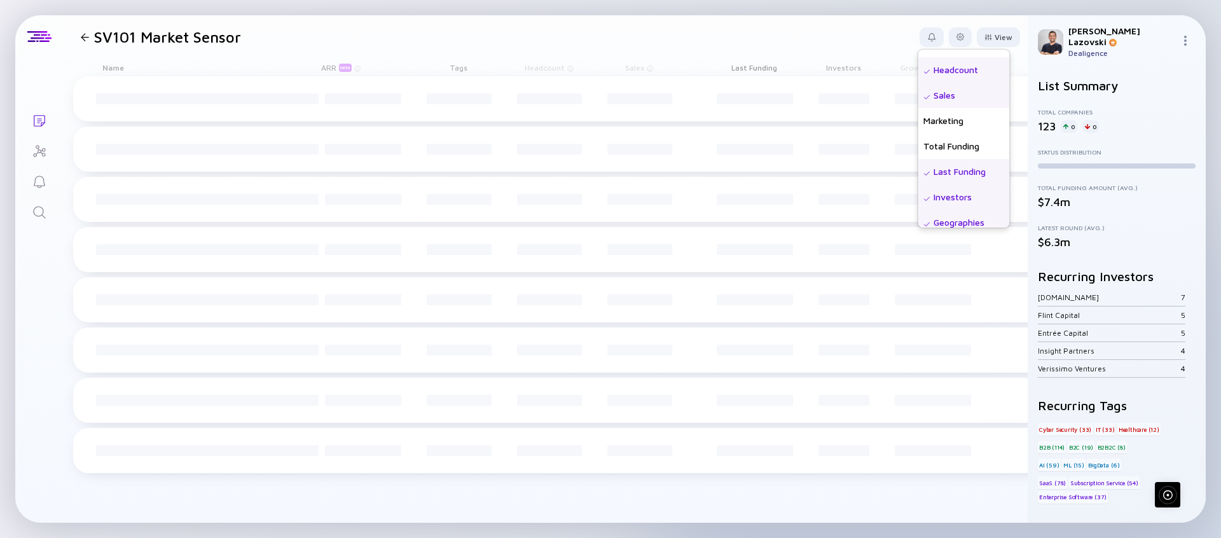
click at [970, 102] on div "Sales" at bounding box center [964, 95] width 92 height 25
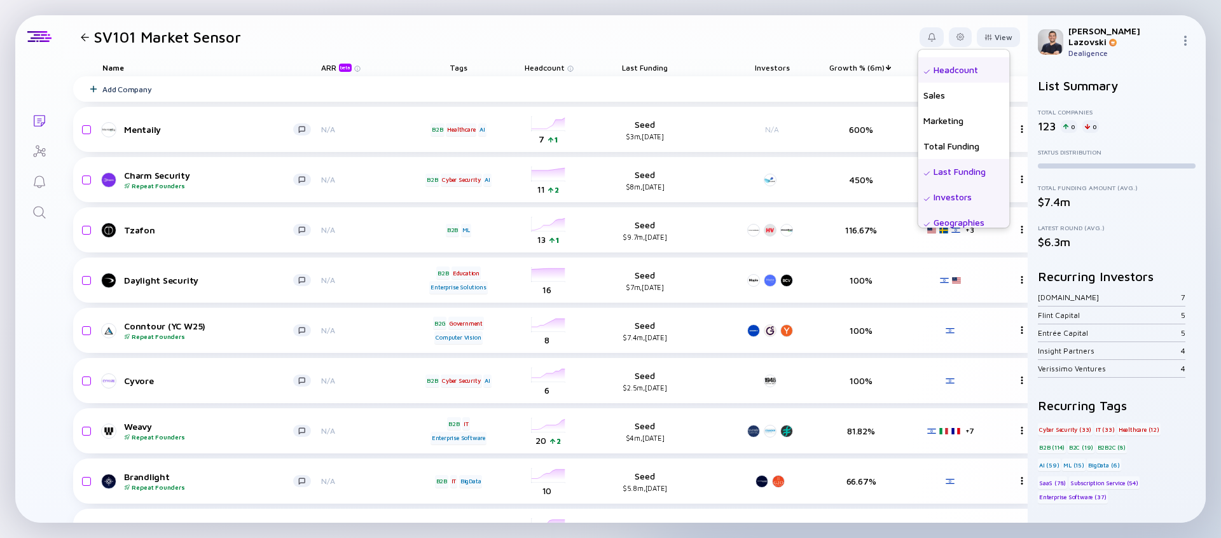
click at [821, 27] on header "SV101 Market Sensor View Name Status Score Tags ARR beta Founders Date Added He…" at bounding box center [545, 36] width 964 height 43
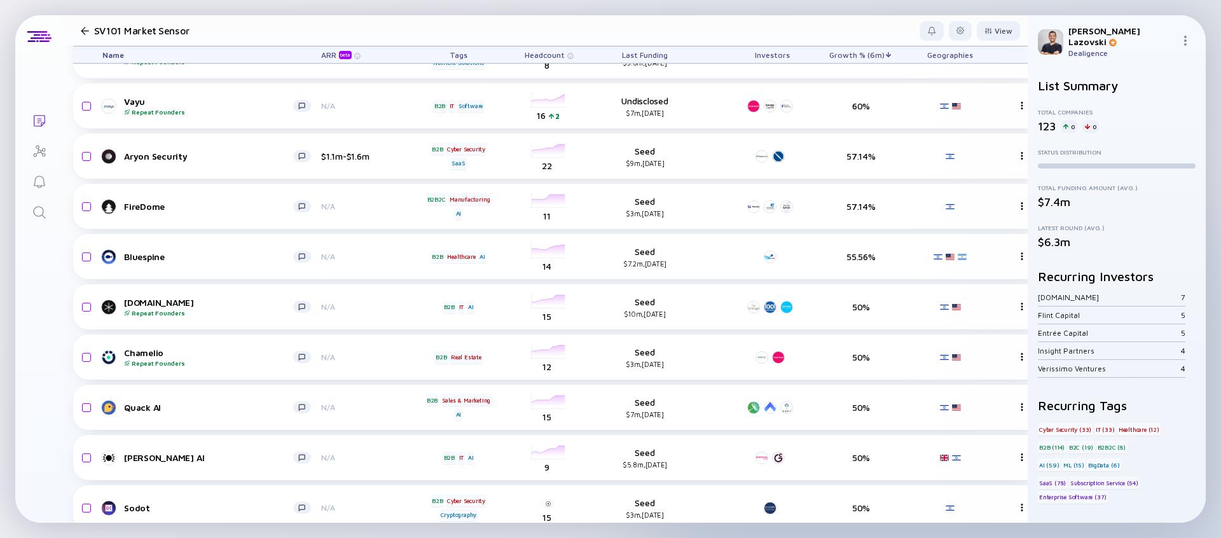
scroll to position [627, 0]
click at [84, 32] on div at bounding box center [85, 31] width 8 height 8
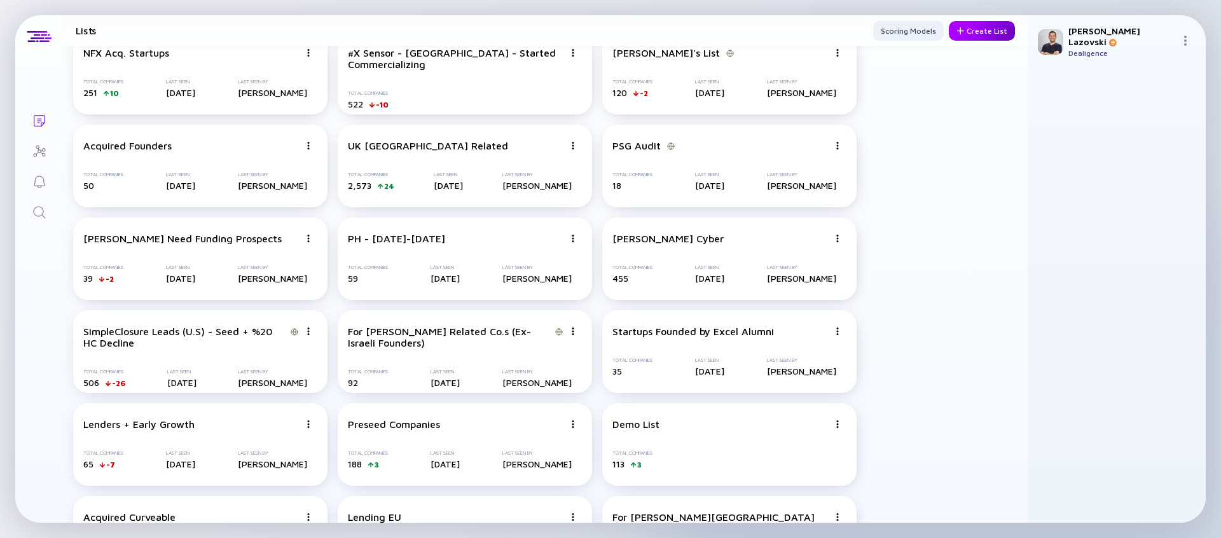
scroll to position [1348, 0]
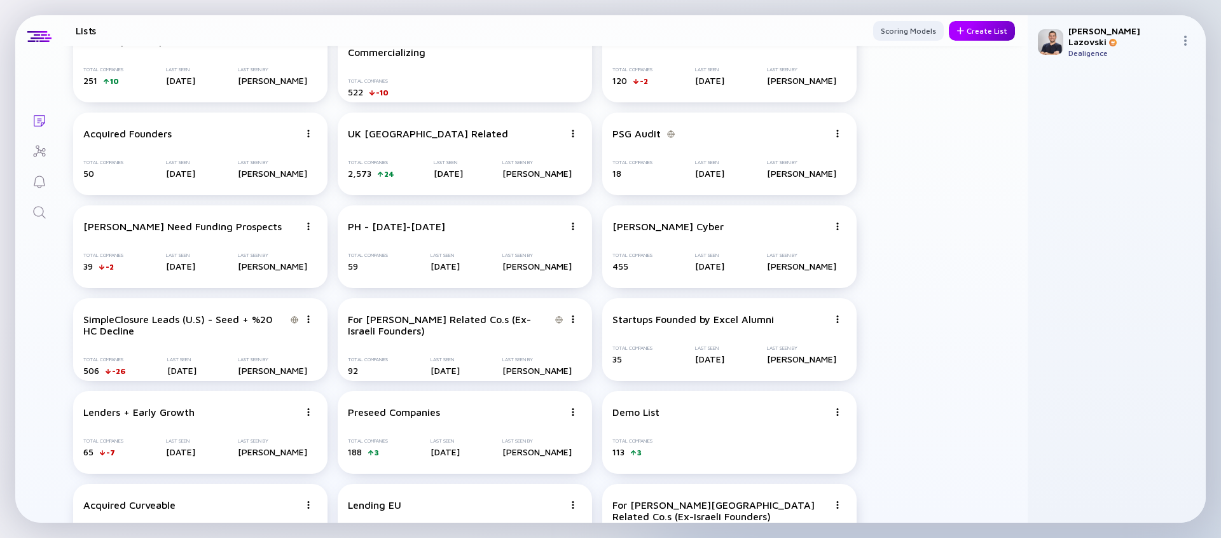
click at [991, 29] on div "Create List" at bounding box center [982, 31] width 66 height 20
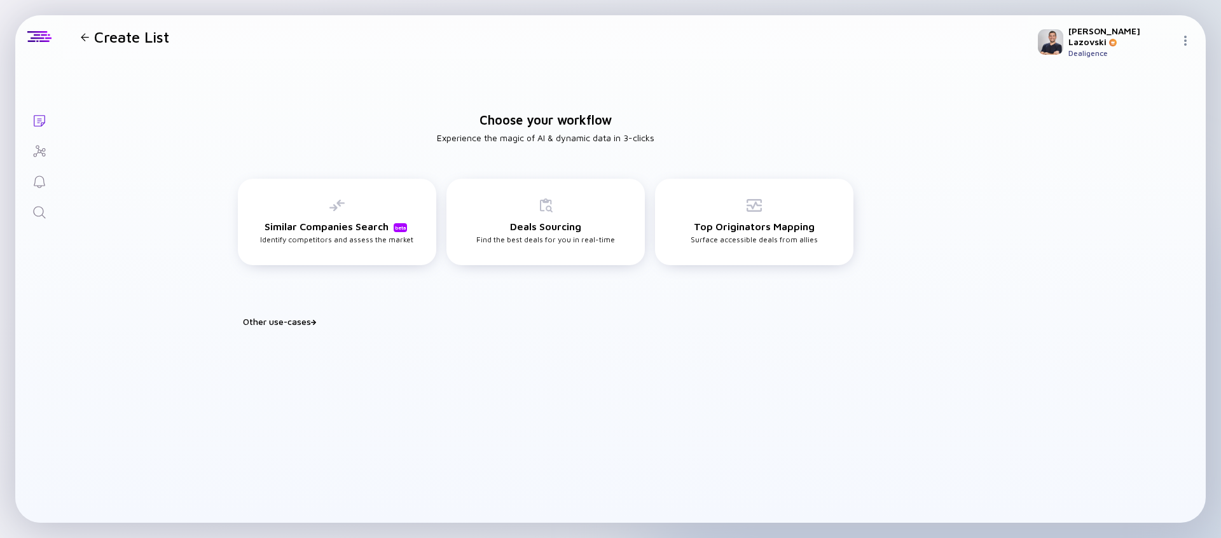
click at [307, 324] on div "Other use-cases" at bounding box center [553, 321] width 620 height 11
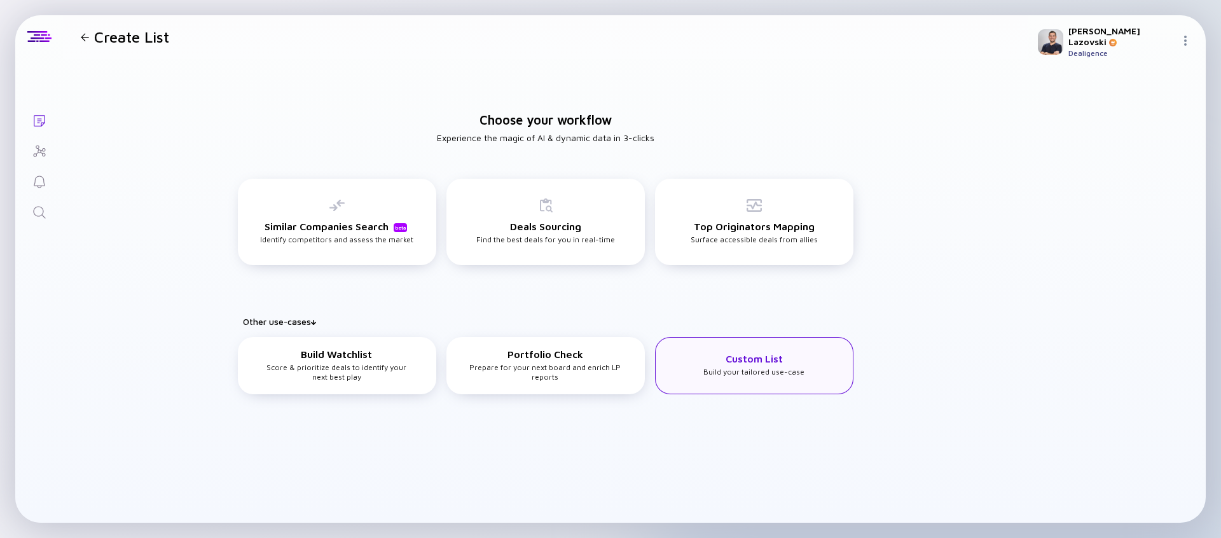
click at [728, 376] on div "Custom List Build your tailored use-case" at bounding box center [754, 365] width 198 height 57
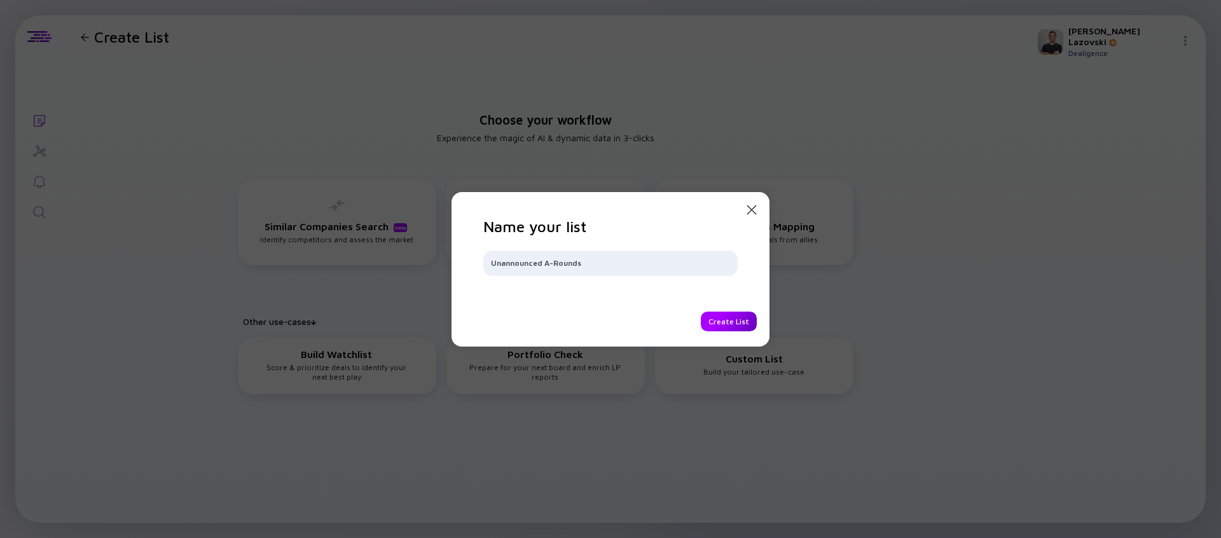
type input "Unannounced A-Rounds"
click at [748, 329] on div "Create List" at bounding box center [729, 322] width 56 height 20
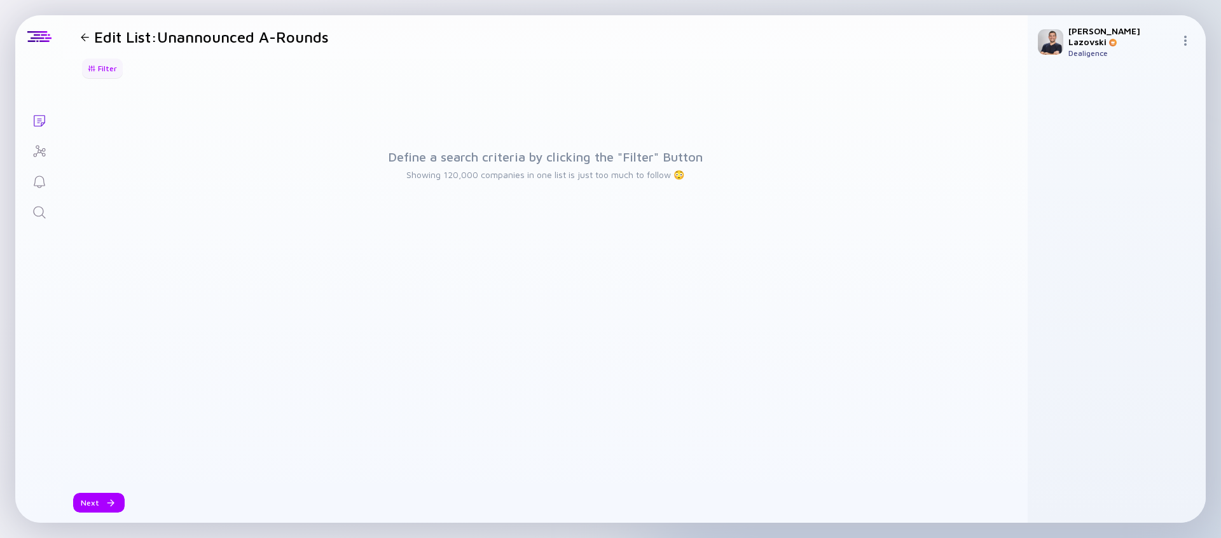
click at [107, 67] on div "Filter" at bounding box center [102, 68] width 45 height 20
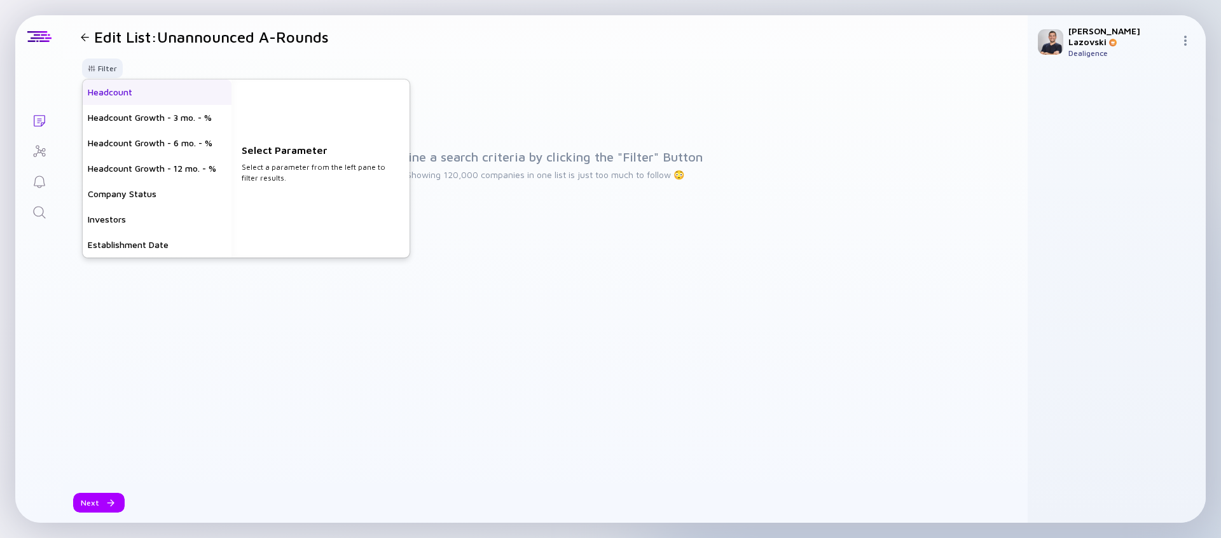
click at [137, 90] on div "Headcount" at bounding box center [157, 91] width 149 height 25
click at [264, 181] on input "text" at bounding box center [320, 175] width 147 height 13
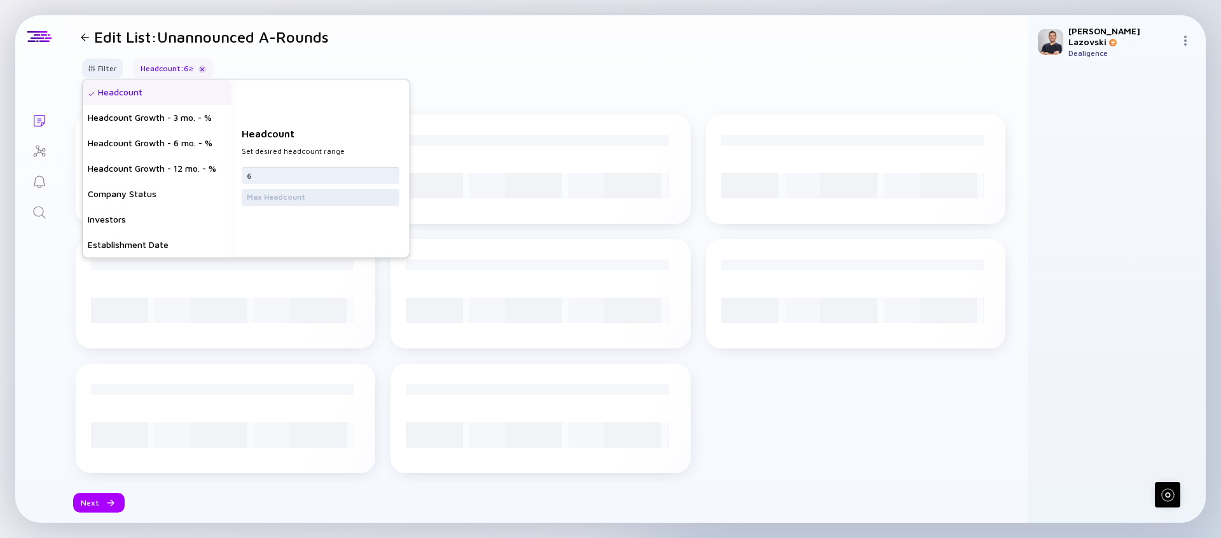
type input "6"
click at [262, 195] on input "text" at bounding box center [320, 197] width 147 height 13
type input "40"
click at [170, 189] on div "Company Status" at bounding box center [157, 193] width 149 height 25
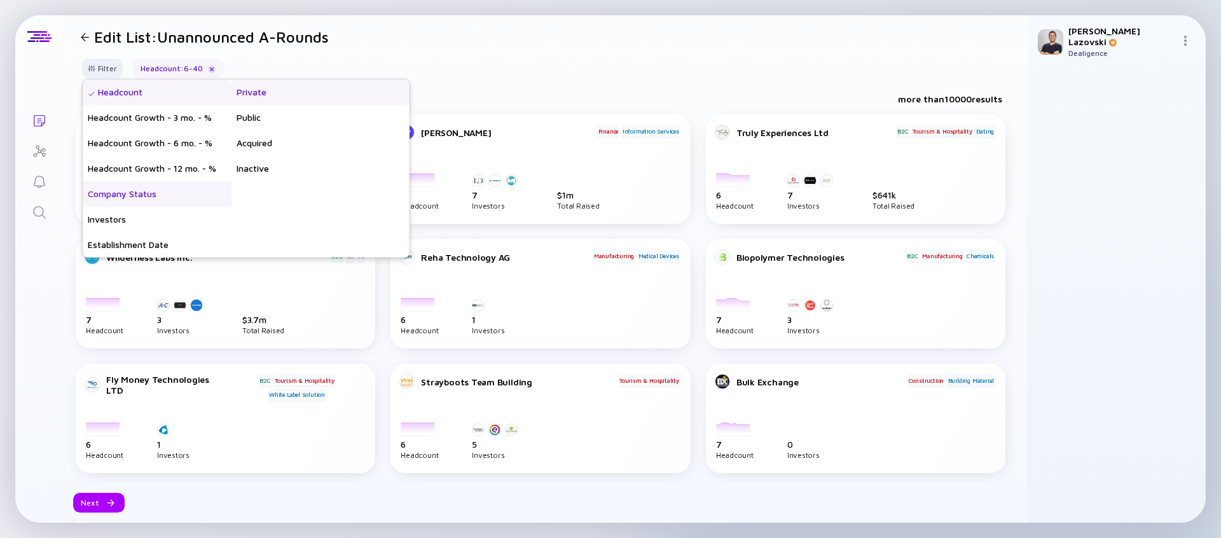
click at [280, 100] on div "Private" at bounding box center [320, 91] width 178 height 25
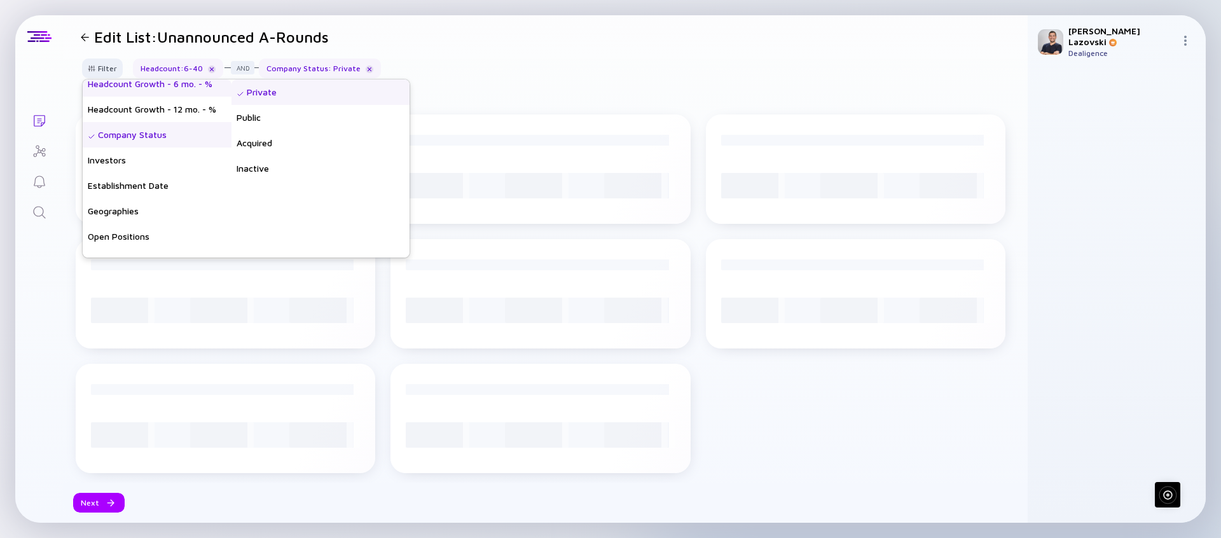
scroll to position [66, 0]
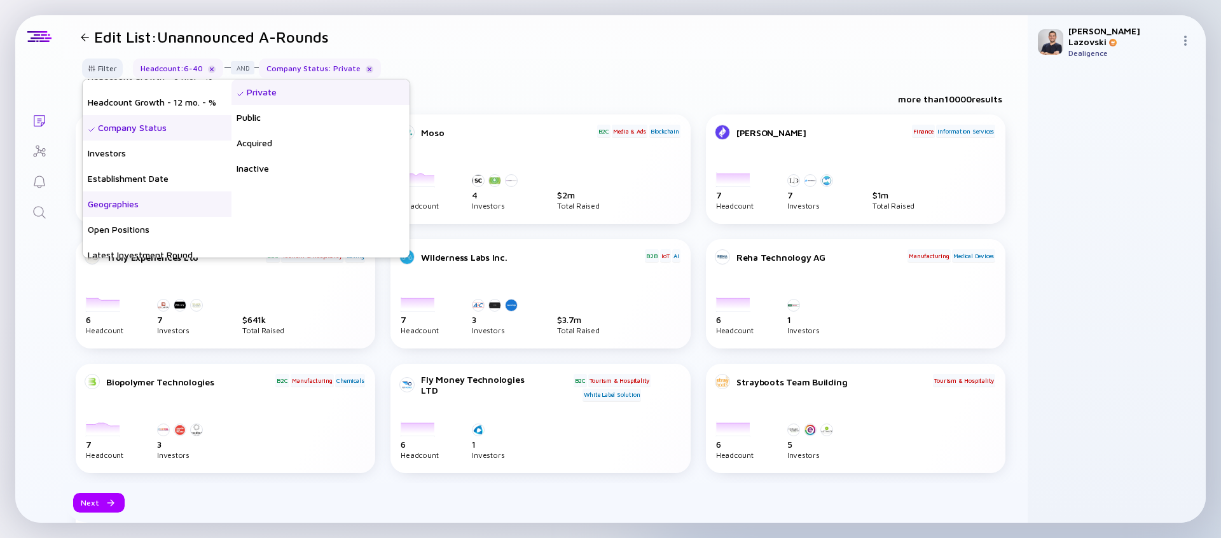
click at [181, 198] on div "Geographies" at bounding box center [157, 203] width 149 height 25
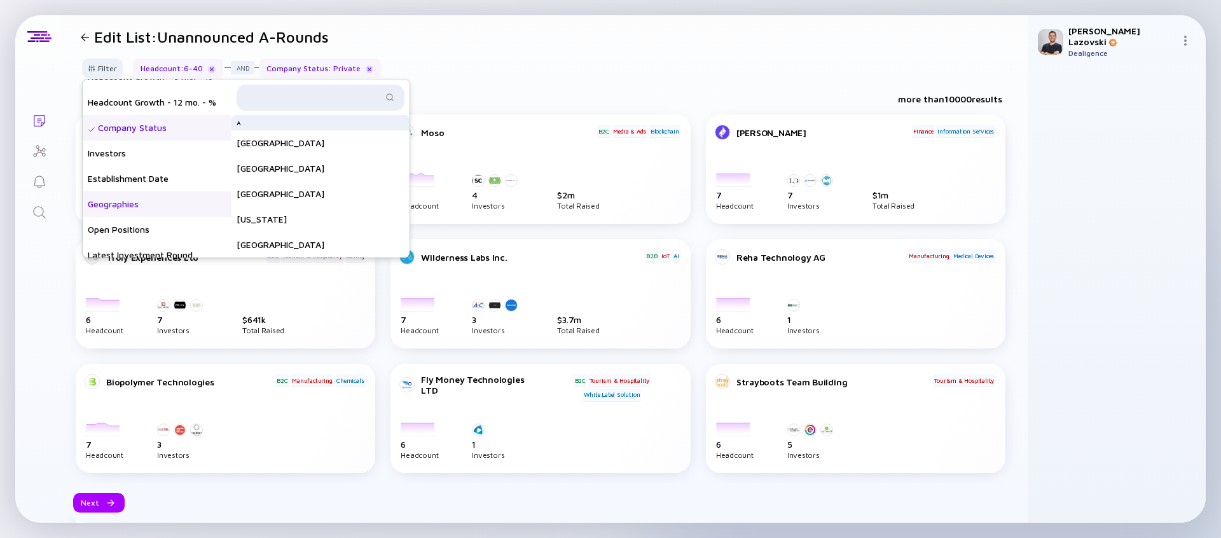
click at [296, 104] on div at bounding box center [320, 97] width 168 height 25
click at [313, 93] on input "text" at bounding box center [313, 97] width 138 height 13
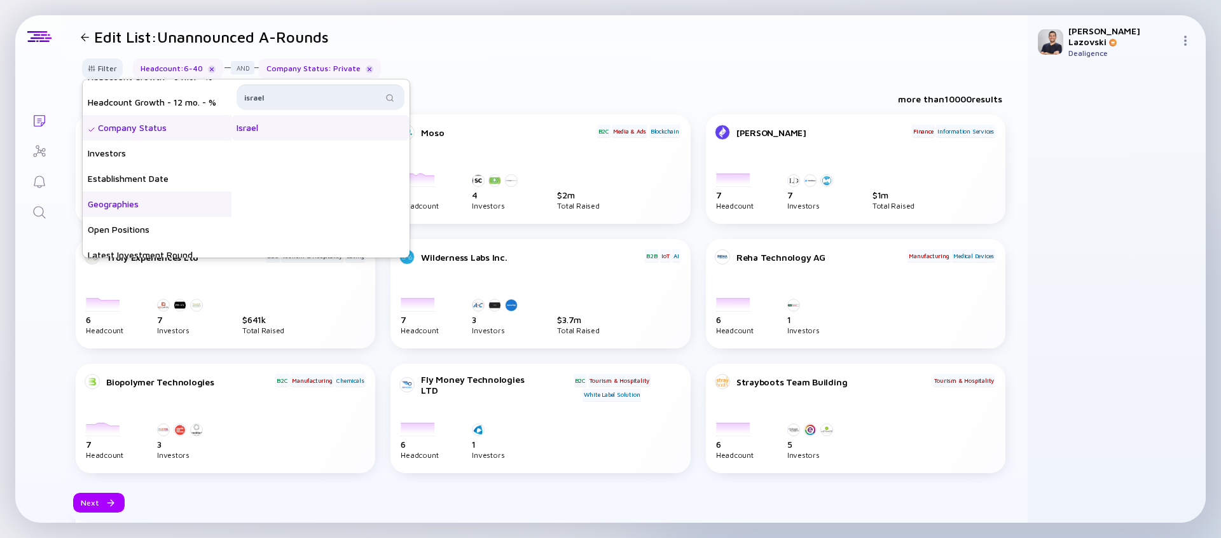
type input "israel"
click at [320, 122] on div "Israel" at bounding box center [320, 127] width 178 height 25
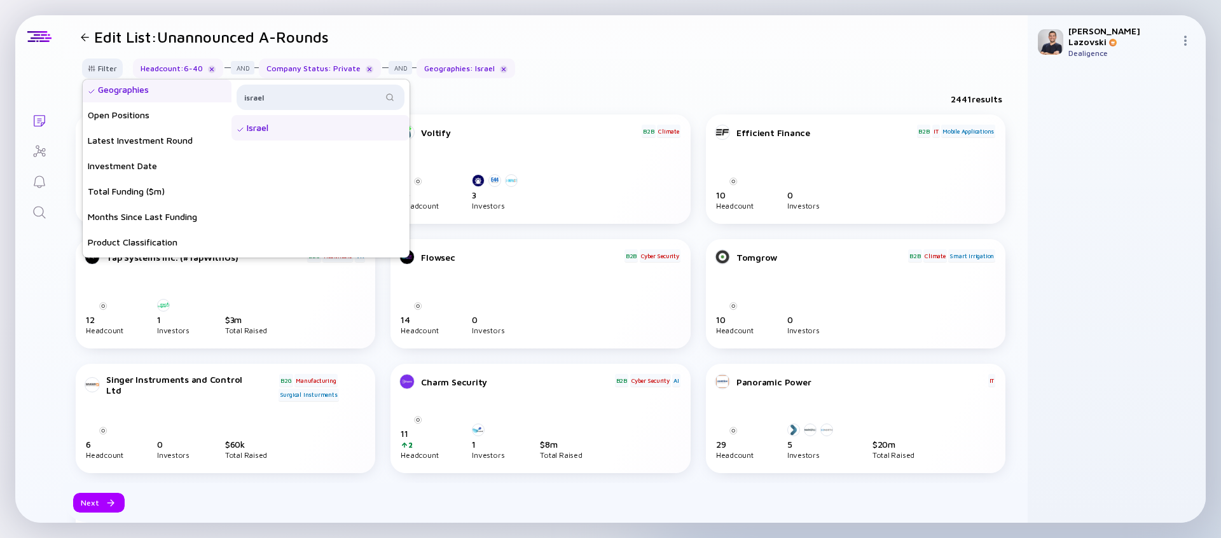
scroll to position [189, 0]
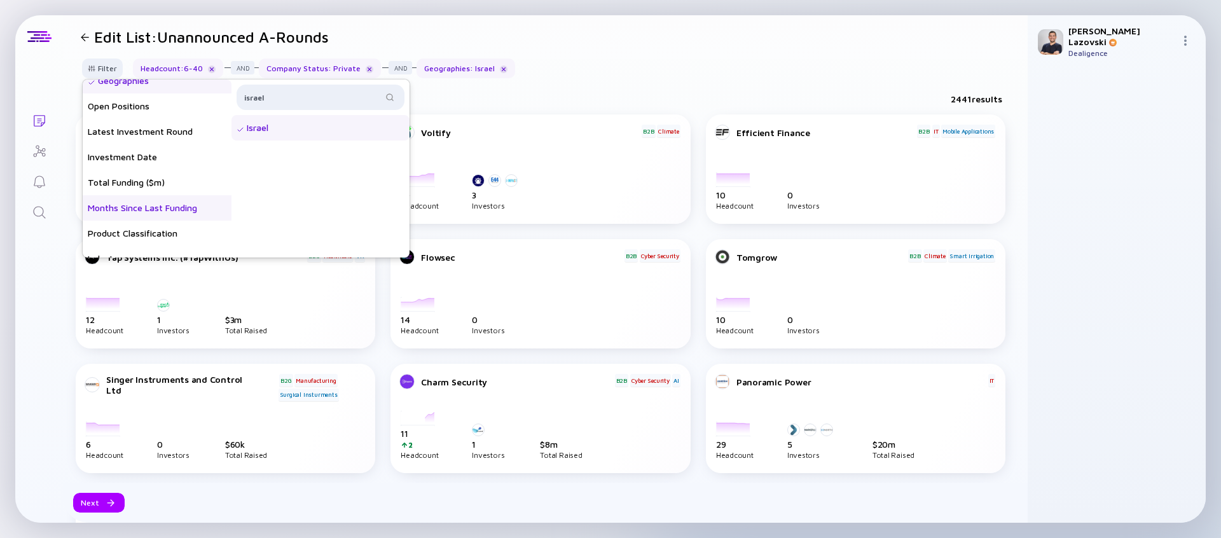
click at [169, 207] on div "Months Since Last Funding" at bounding box center [157, 207] width 149 height 25
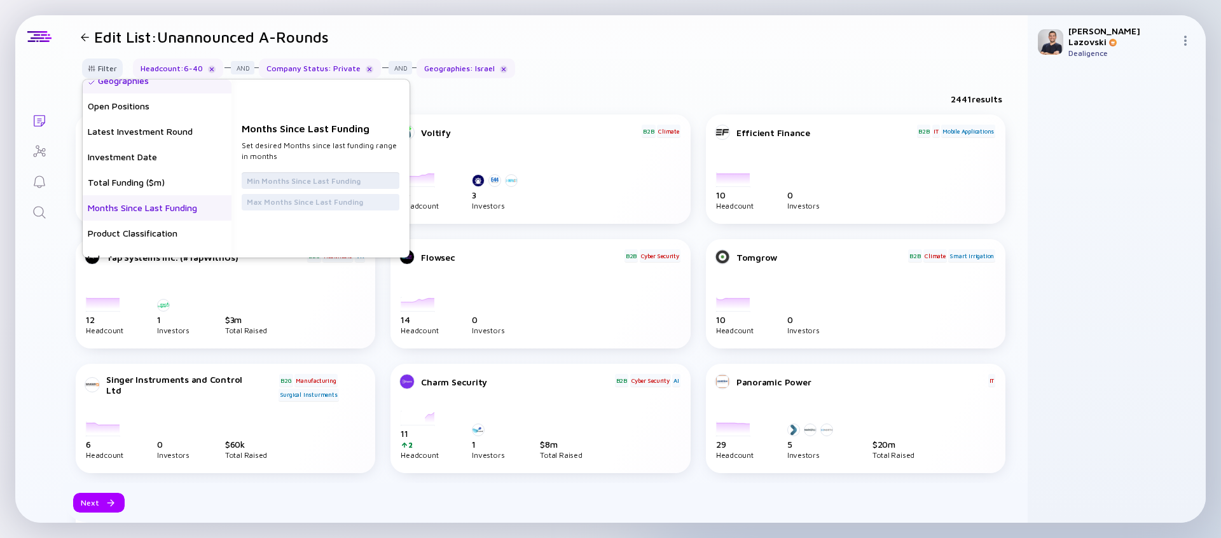
click at [260, 183] on input "text" at bounding box center [320, 180] width 147 height 13
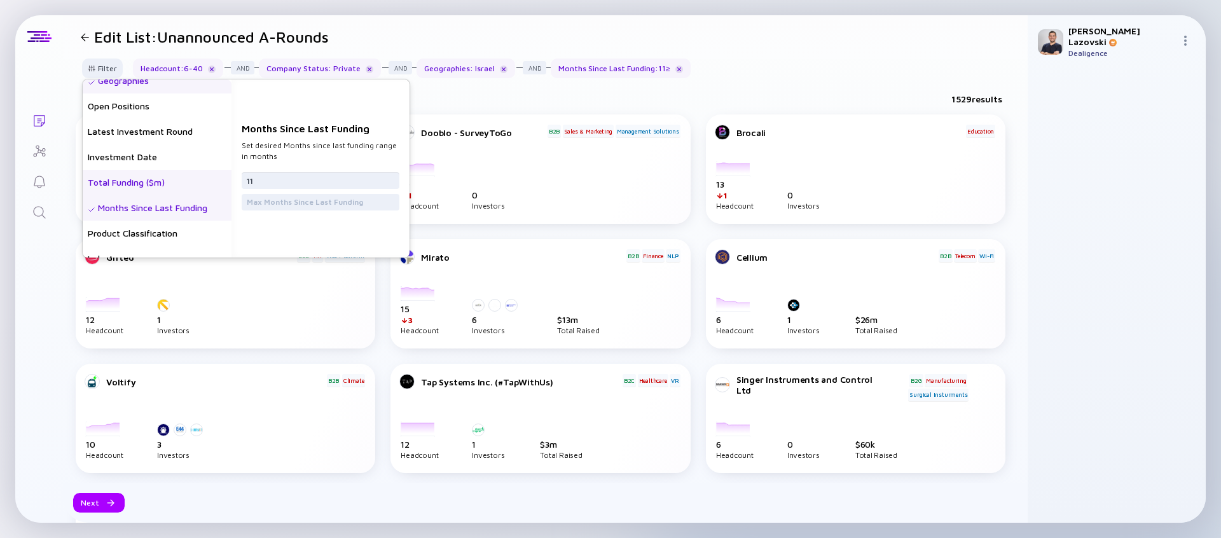
type input "11"
click at [179, 179] on div "Total Funding ($m)" at bounding box center [157, 182] width 149 height 25
click at [265, 177] on input "text" at bounding box center [320, 175] width 147 height 13
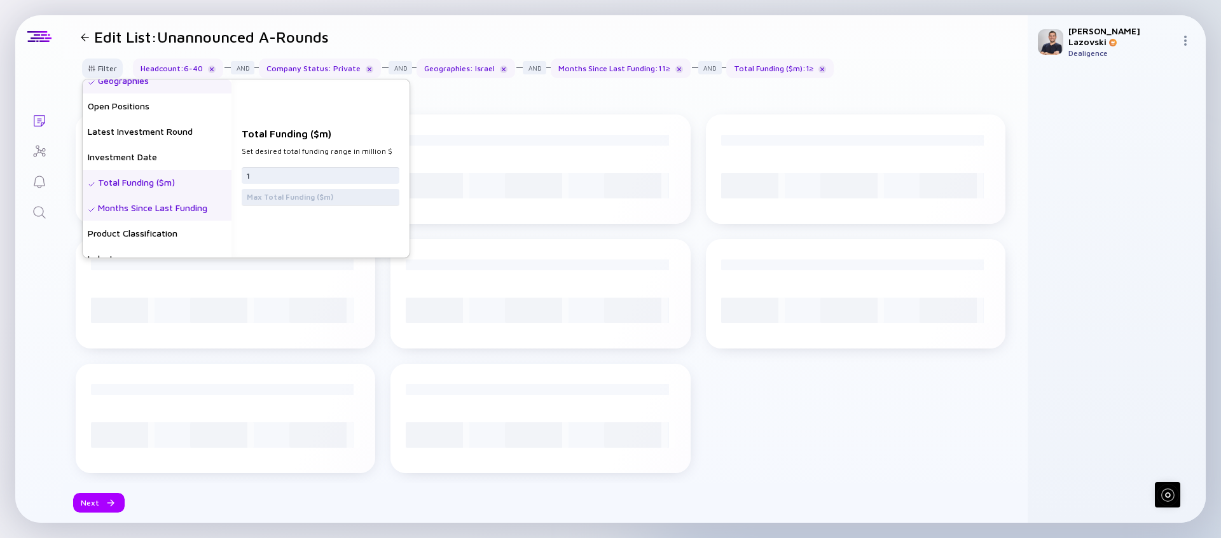
type input "1"
click at [265, 199] on input "text" at bounding box center [320, 197] width 147 height 13
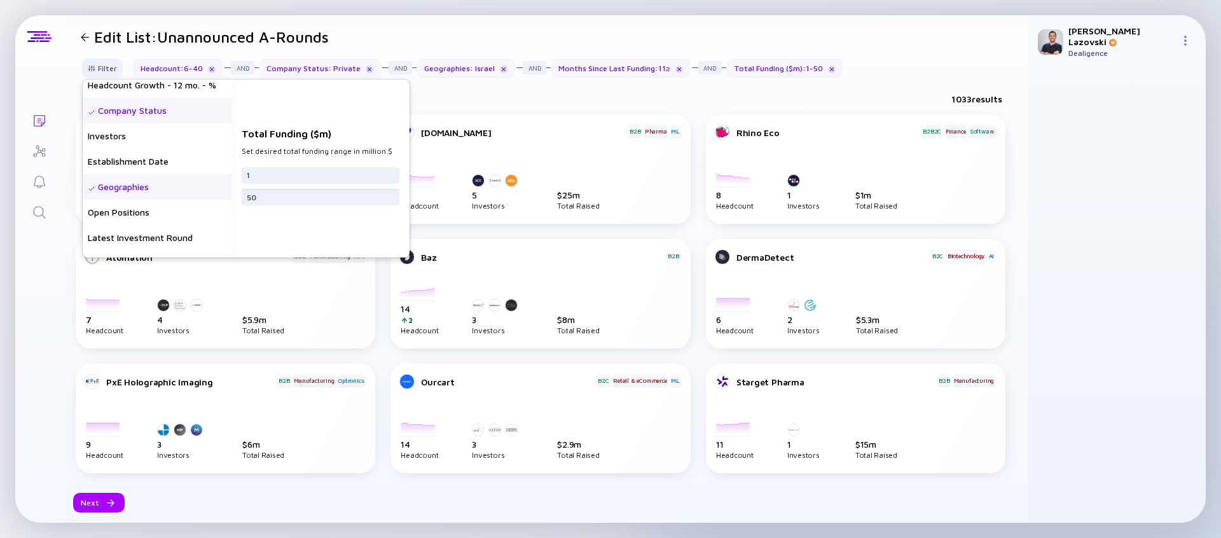
scroll to position [0, 0]
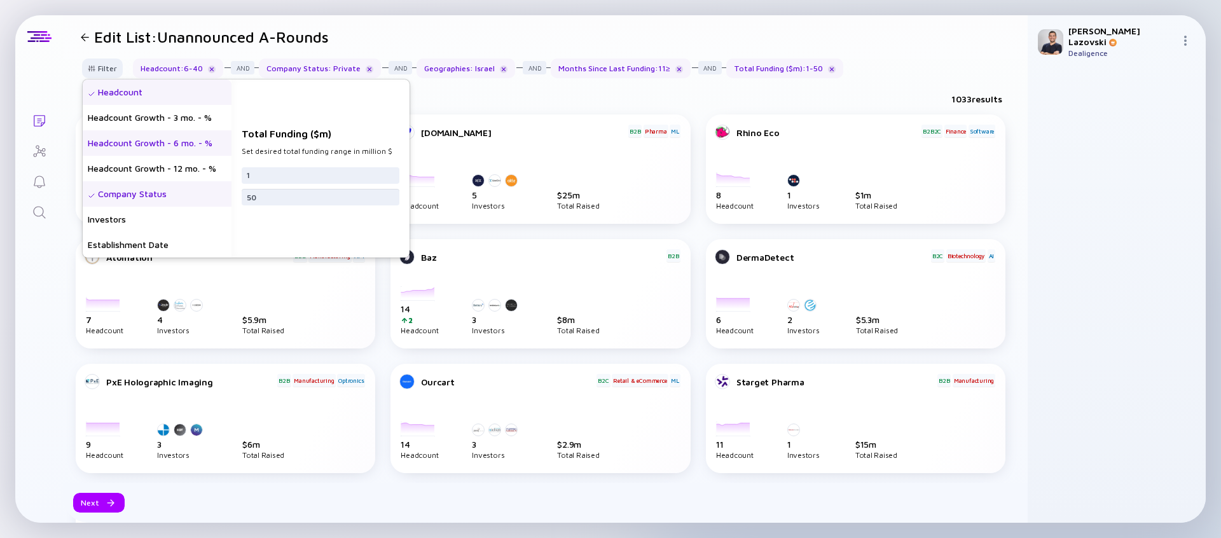
type input "50"
click at [186, 153] on div "Headcount Growth - 6 mo. - %" at bounding box center [157, 142] width 149 height 25
click at [259, 182] on input "text" at bounding box center [320, 180] width 147 height 13
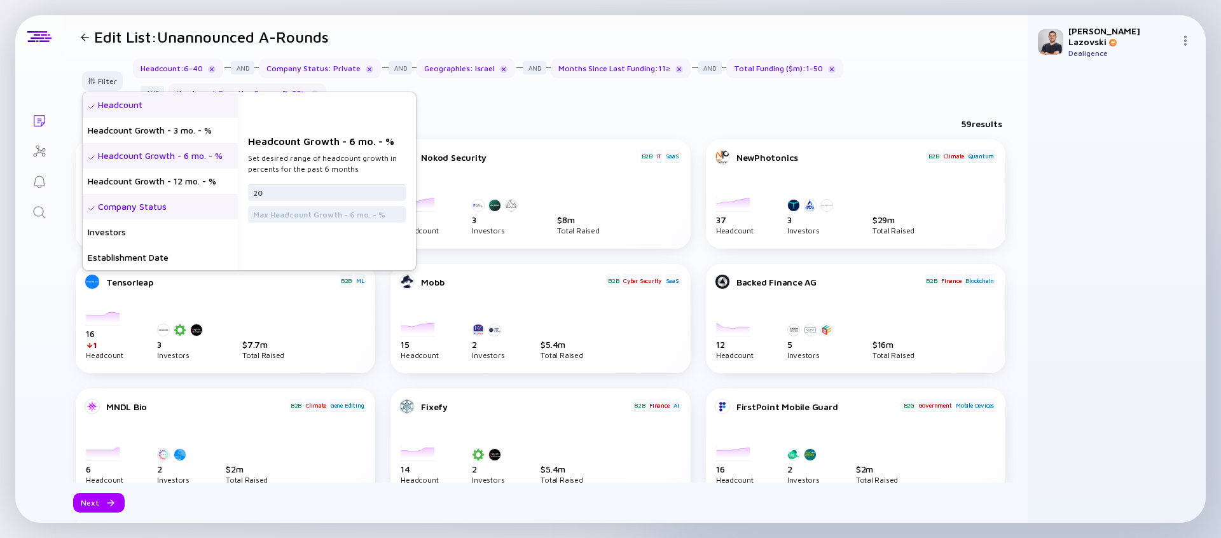
type input "20"
click at [482, 120] on div "59 results" at bounding box center [545, 126] width 964 height 26
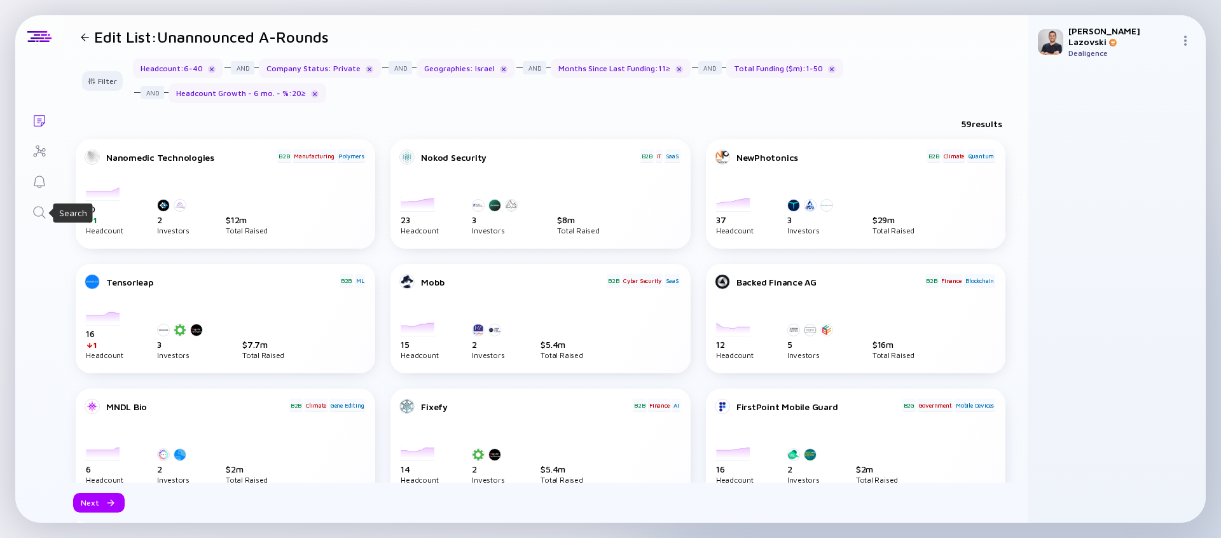
click at [36, 212] on icon "Search" at bounding box center [39, 212] width 15 height 15
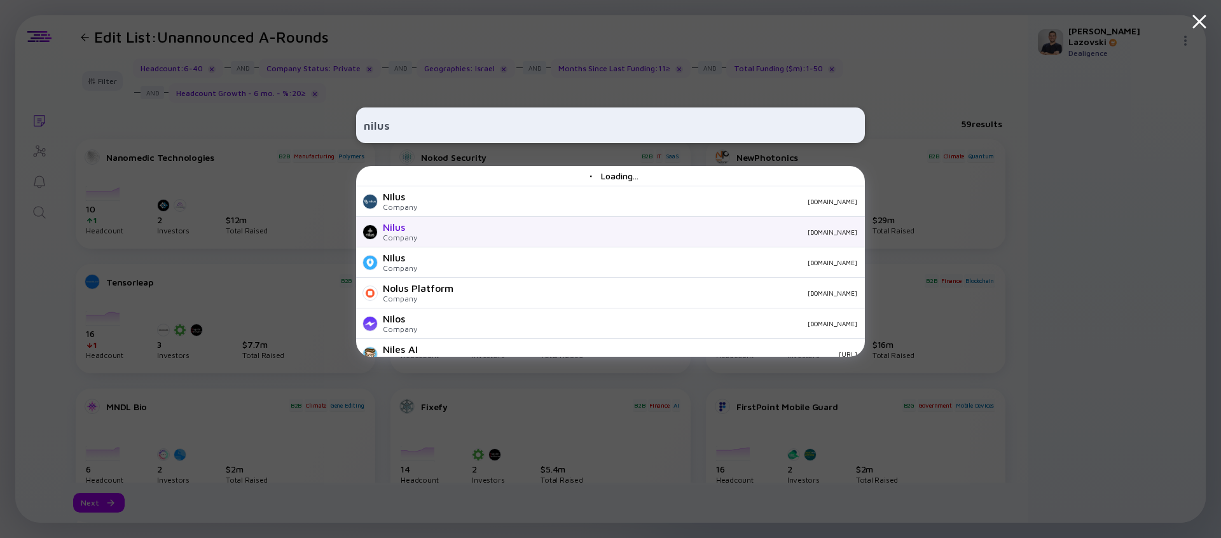
type input "nilus"
click at [510, 241] on div "Nilus Company [DOMAIN_NAME]" at bounding box center [610, 232] width 509 height 31
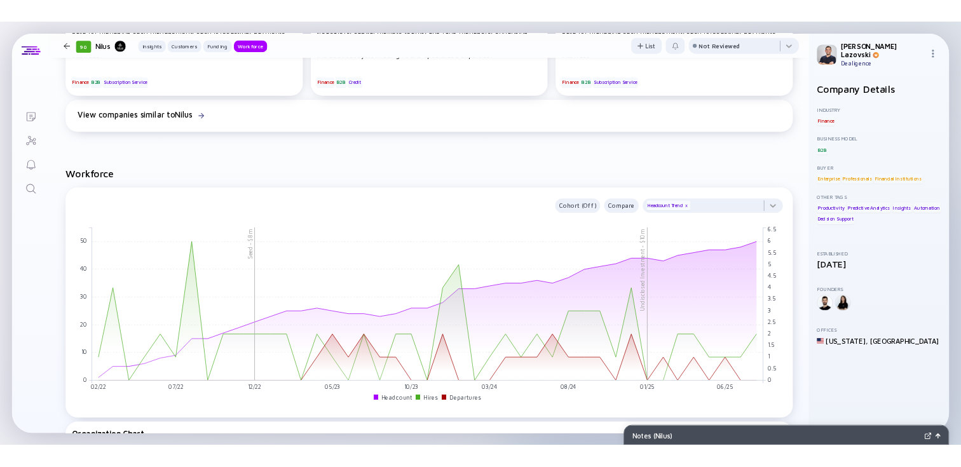
scroll to position [980, 0]
